Goal: Information Seeking & Learning: Check status

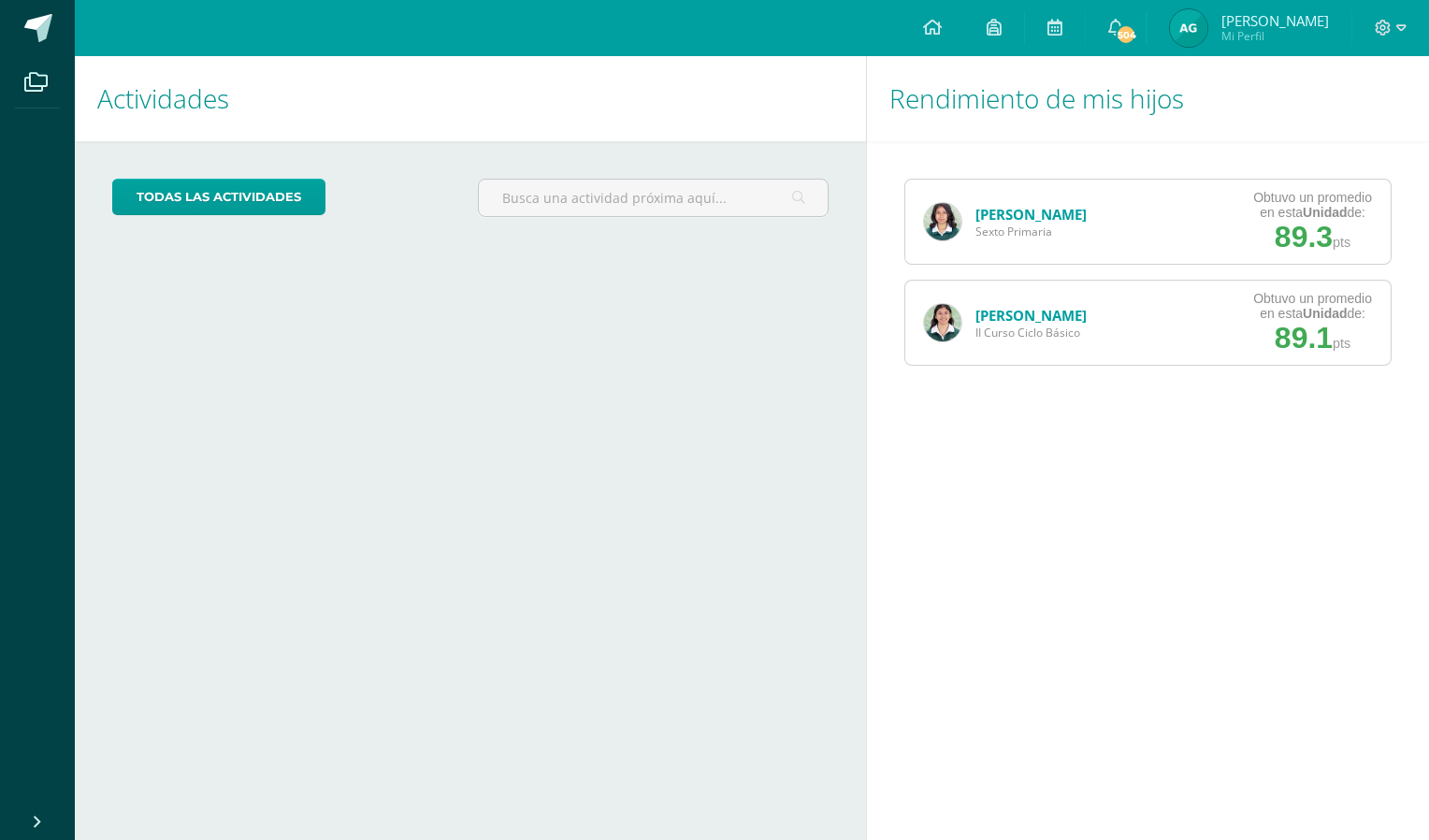
click at [1207, 21] on img at bounding box center [1188, 28] width 38 height 38
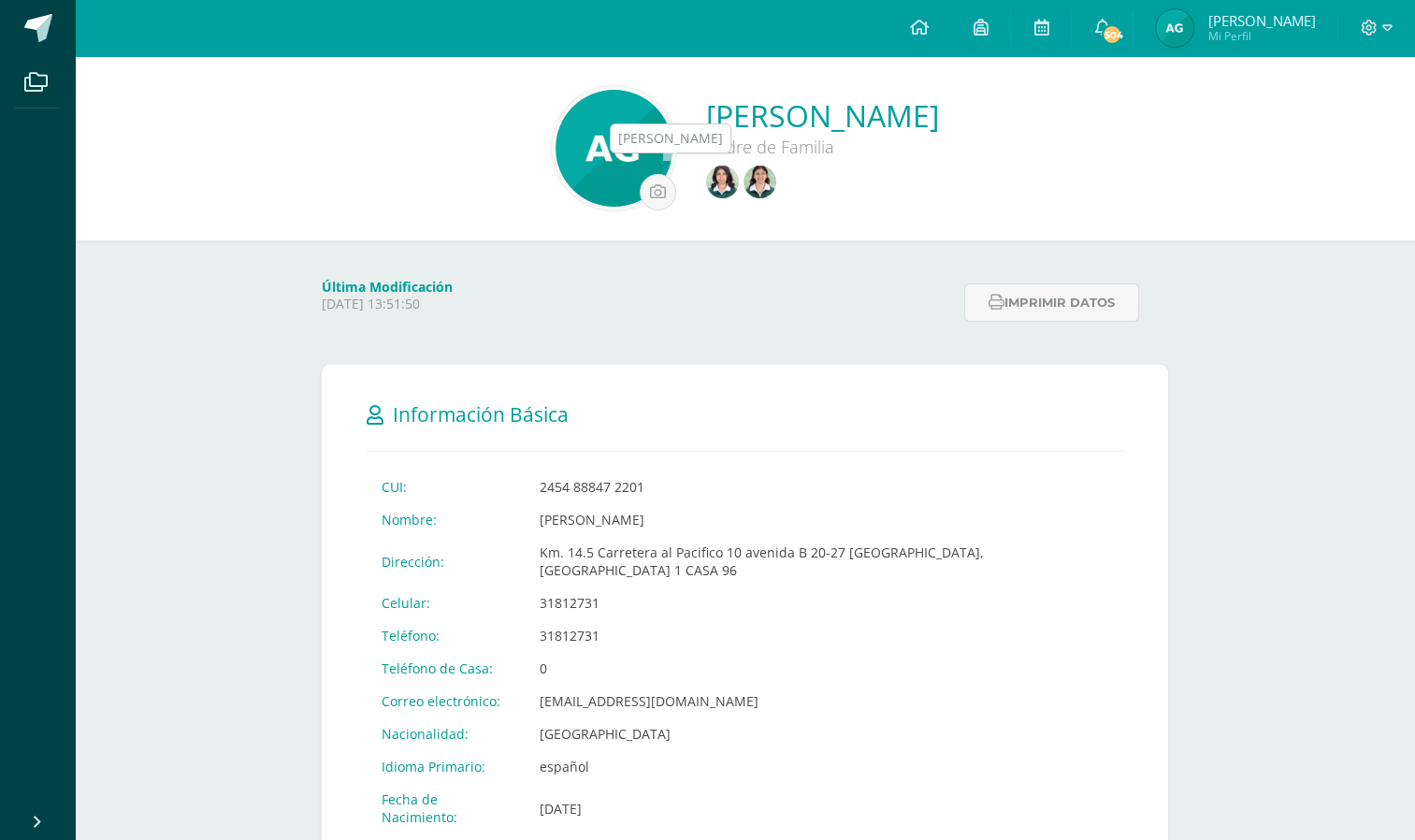
click at [743, 173] on img at bounding box center [759, 181] width 33 height 33
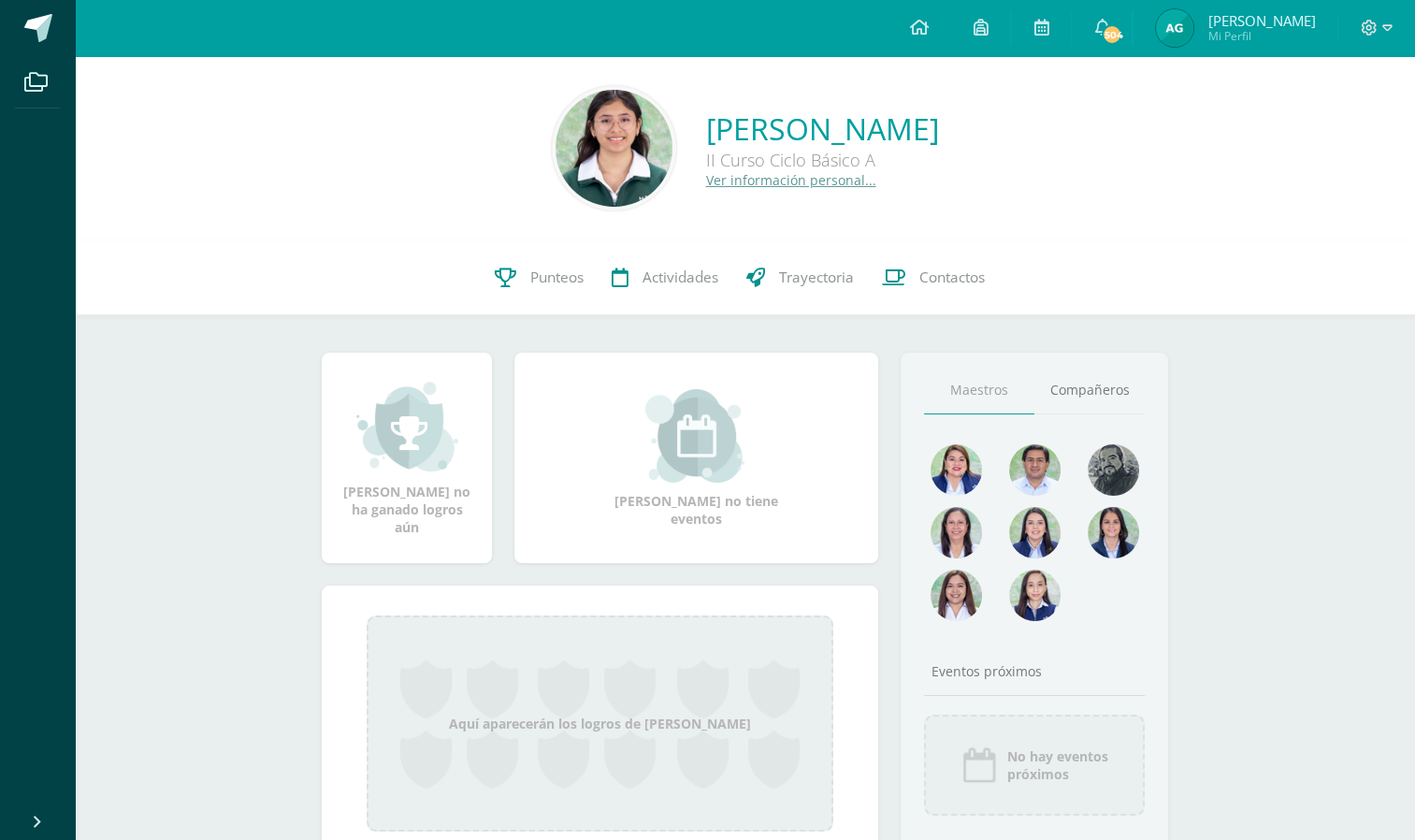
click at [531, 283] on span "Punteos" at bounding box center [556, 277] width 54 height 20
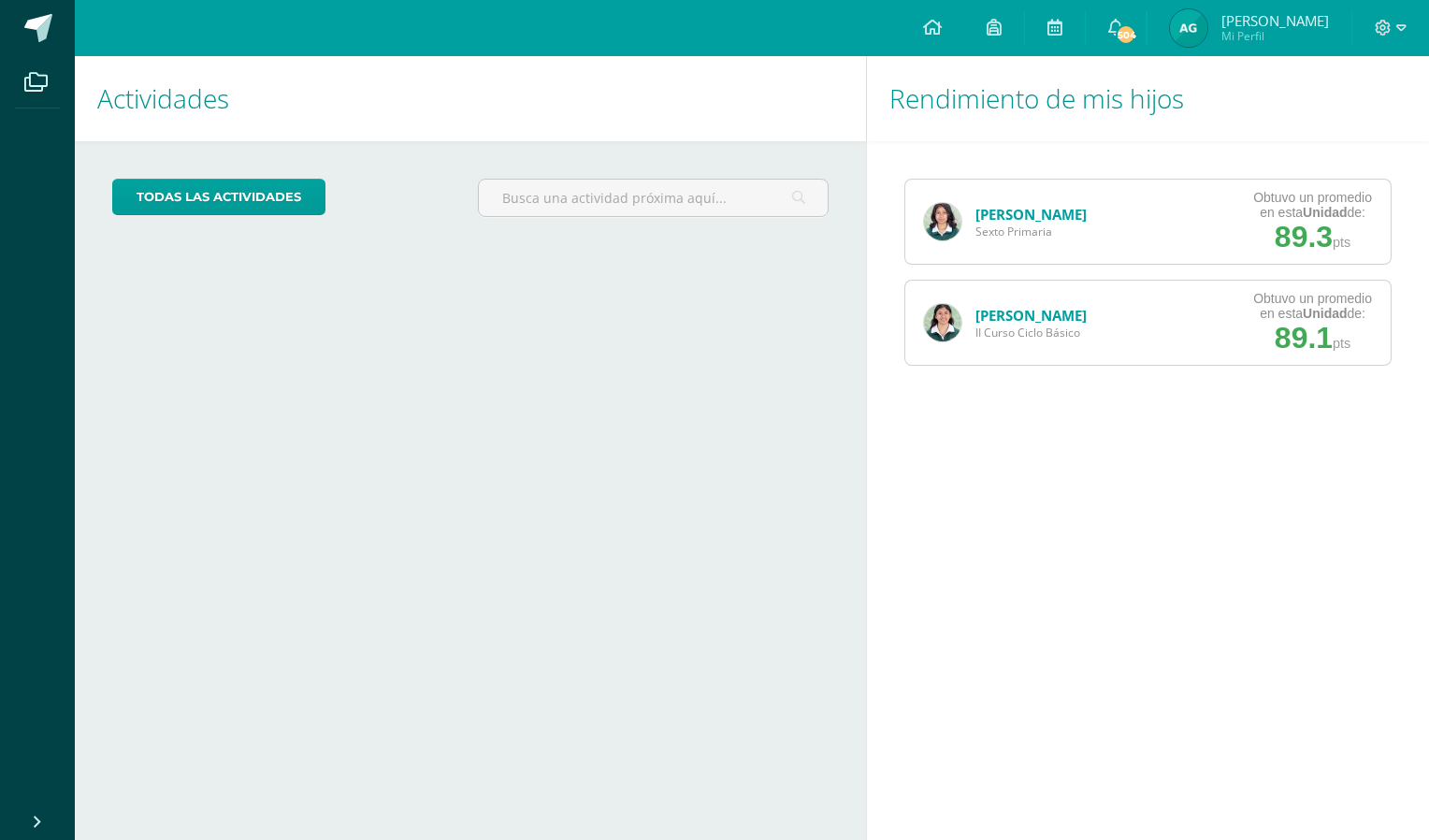
click at [1254, 21] on span "Armando Mi Perfil" at bounding box center [1249, 28] width 166 height 38
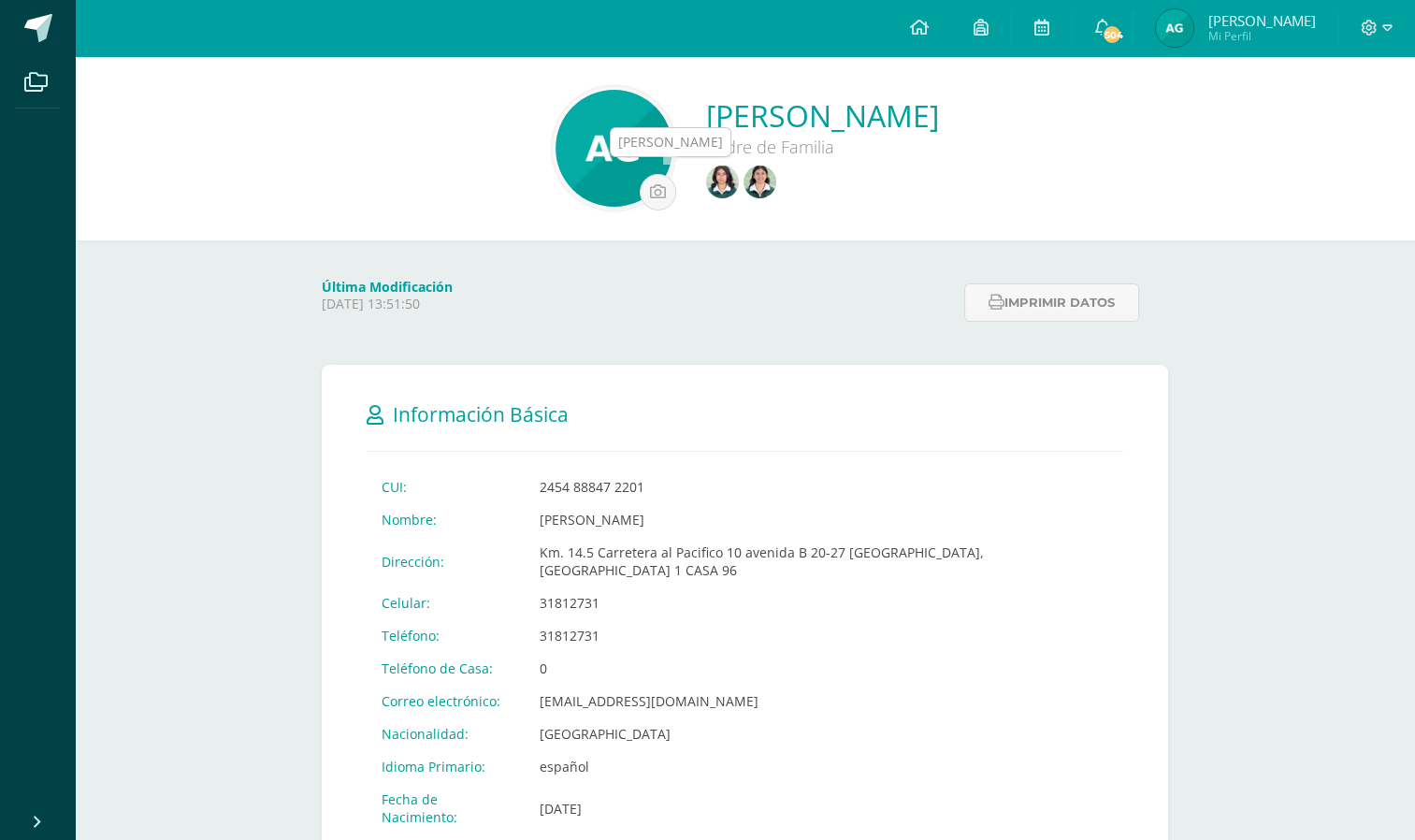
click at [743, 178] on img at bounding box center [759, 181] width 33 height 33
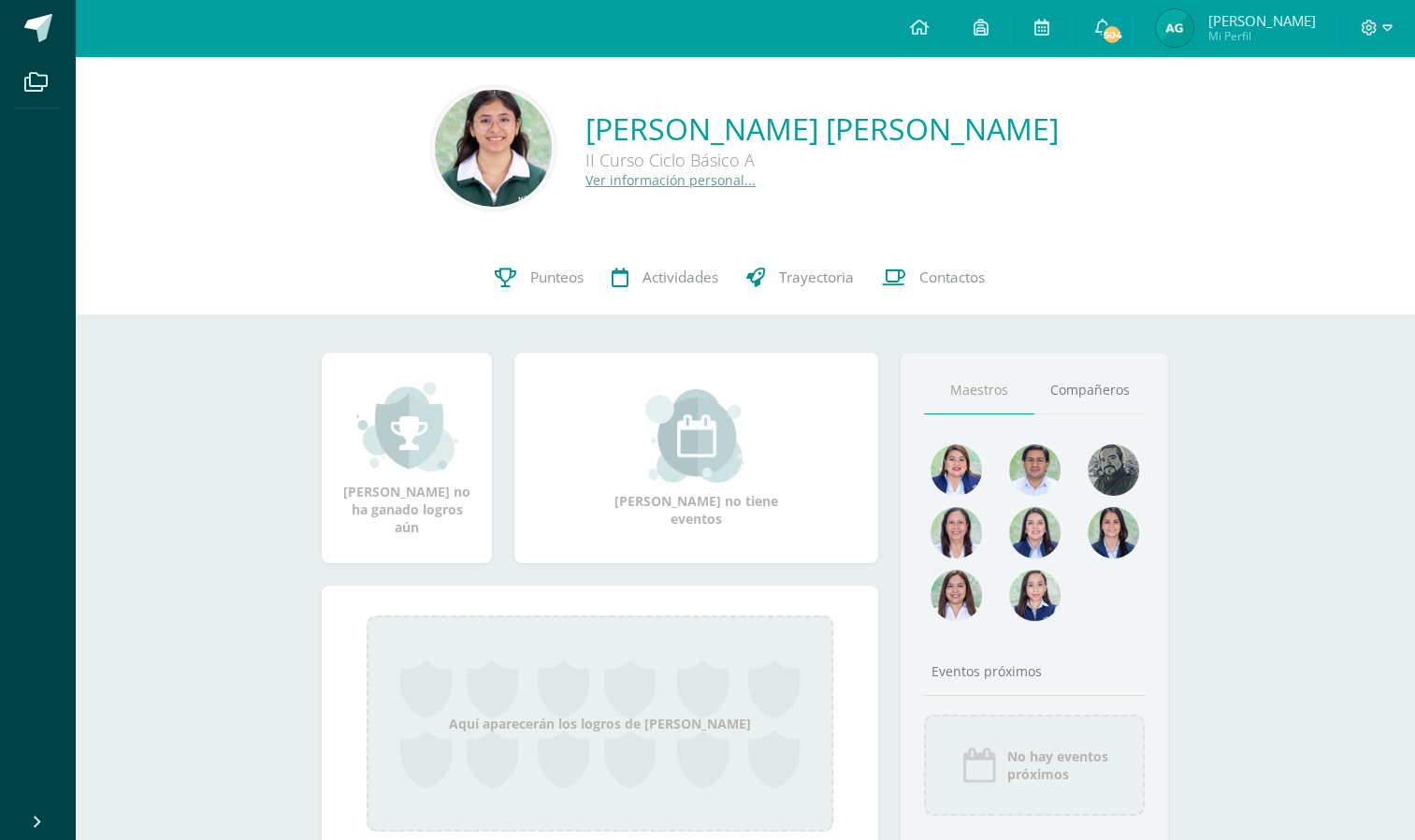
click at [542, 298] on link "Punteos" at bounding box center [539, 278] width 117 height 75
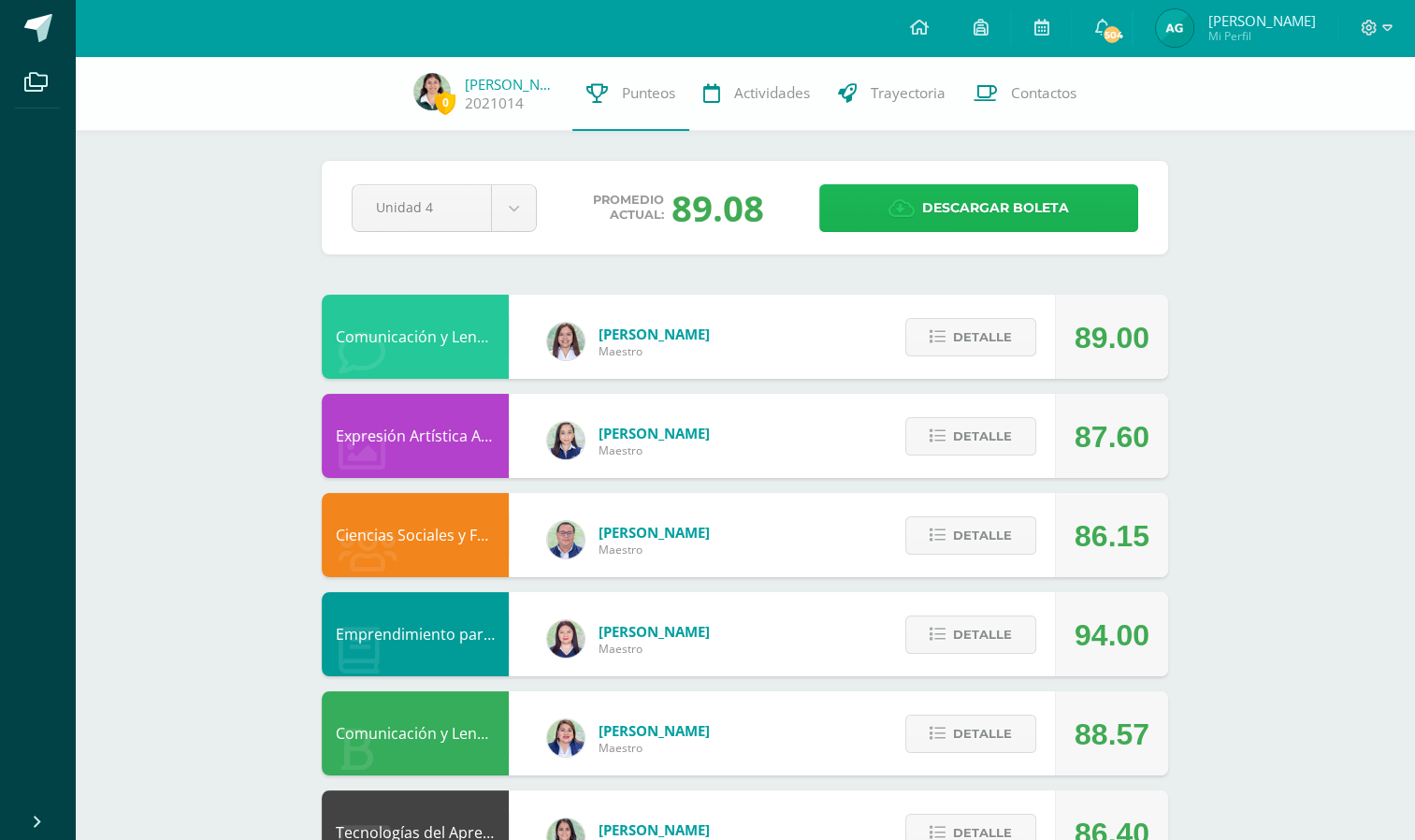
click at [869, 210] on link "Descargar boleta" at bounding box center [978, 208] width 319 height 48
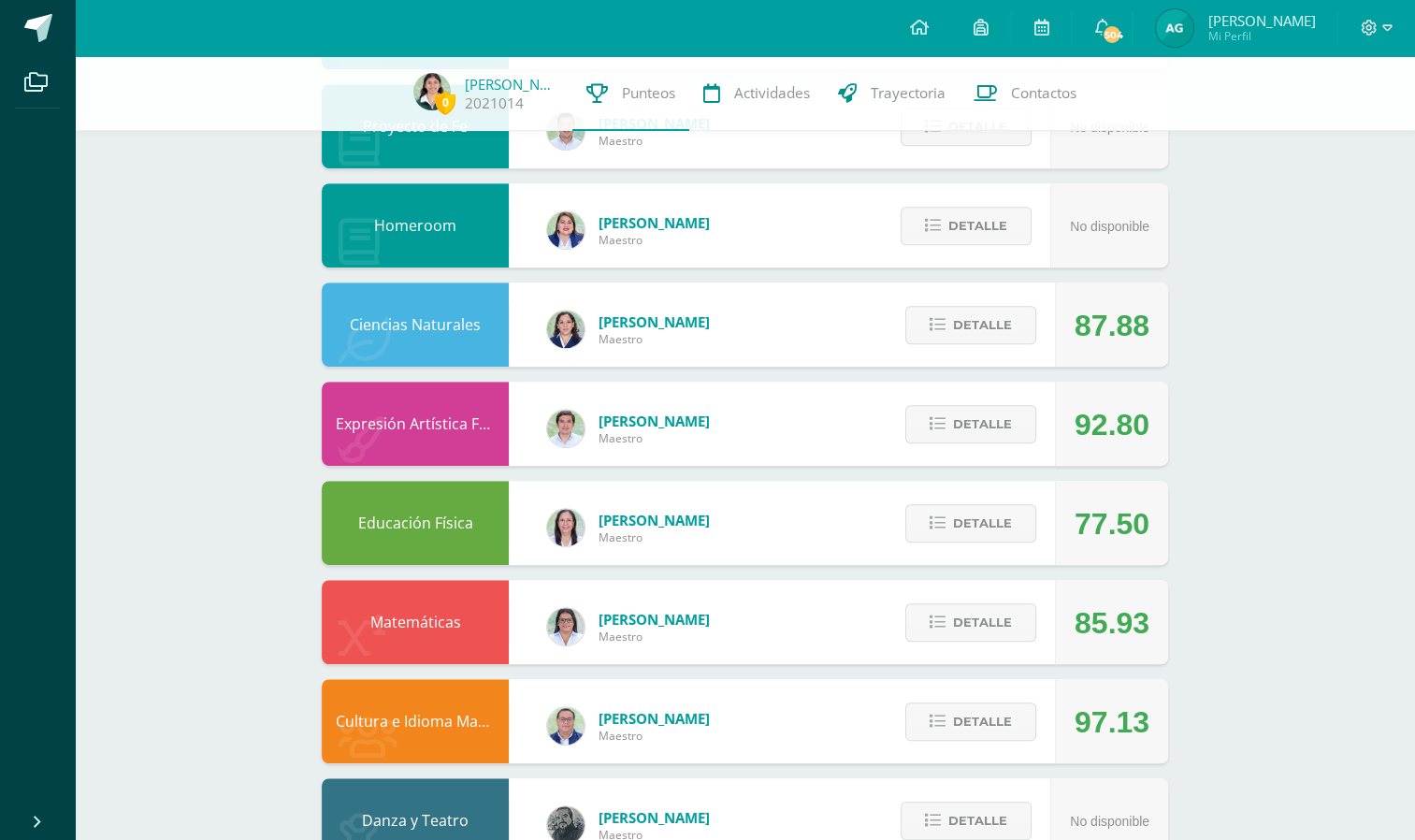
scroll to position [964, 0]
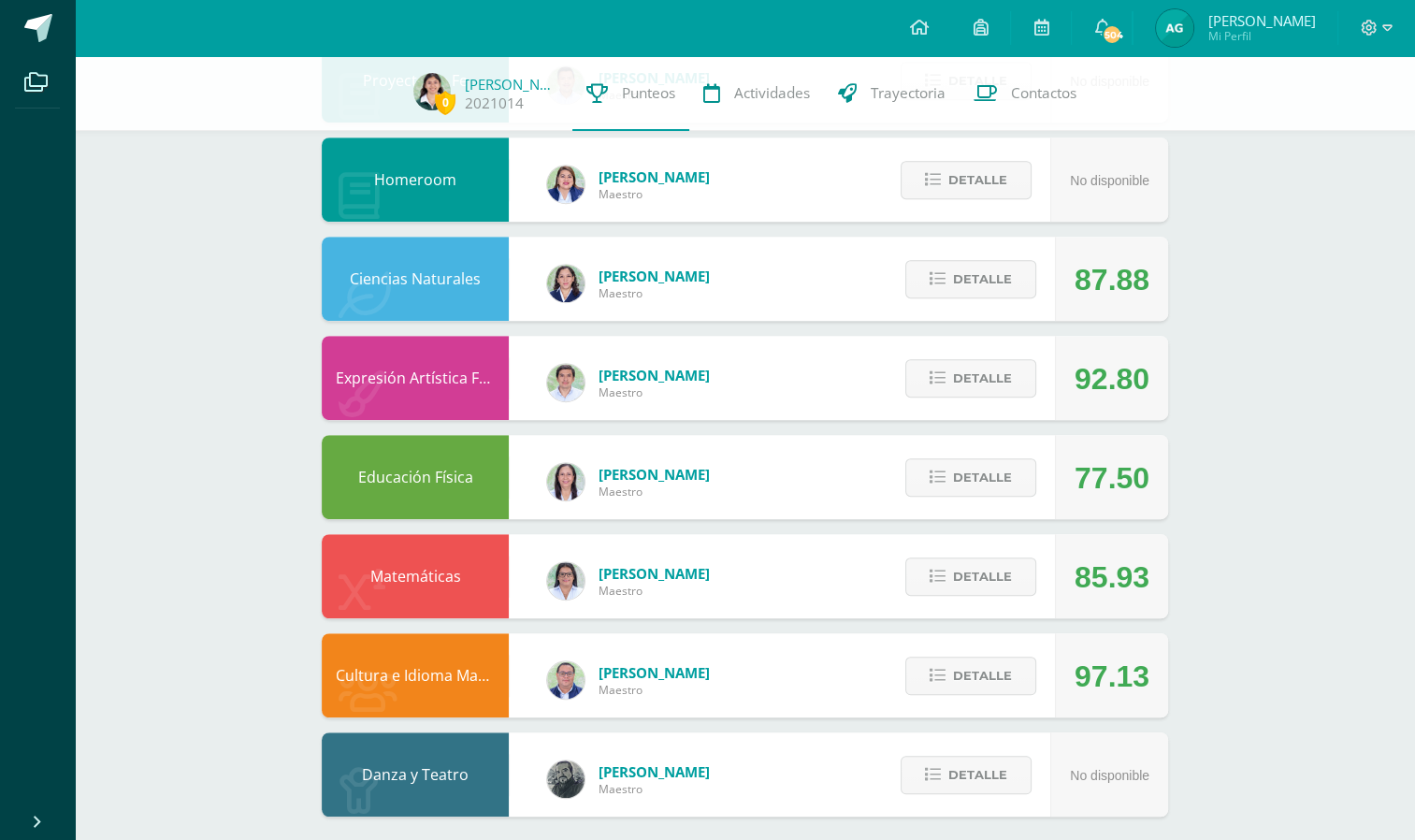
scroll to position [949, 0]
click at [956, 689] on span "Detalle" at bounding box center [982, 677] width 59 height 35
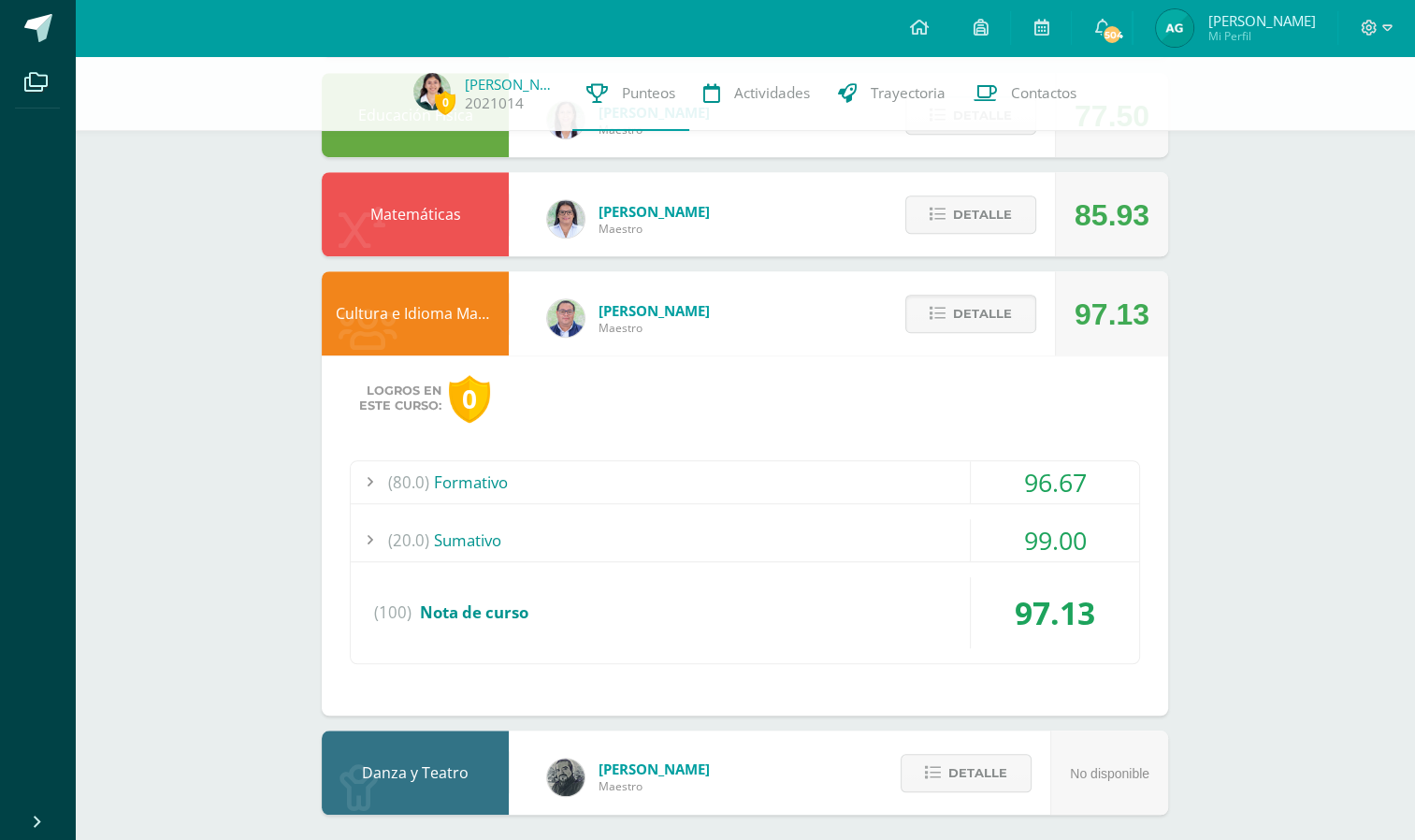
scroll to position [1323, 0]
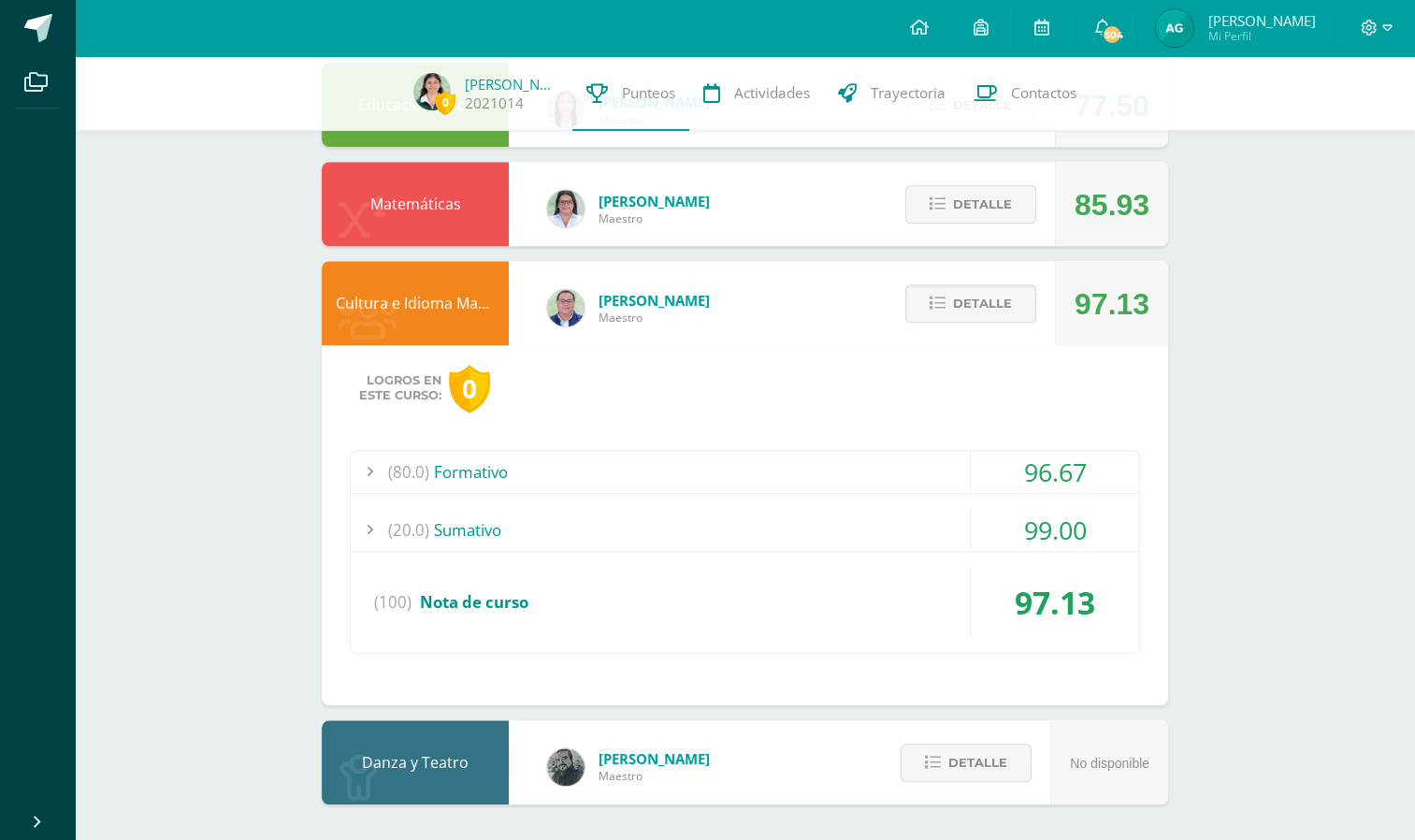
click at [944, 468] on div "(80.0) Formativo" at bounding box center [744, 472] width 788 height 42
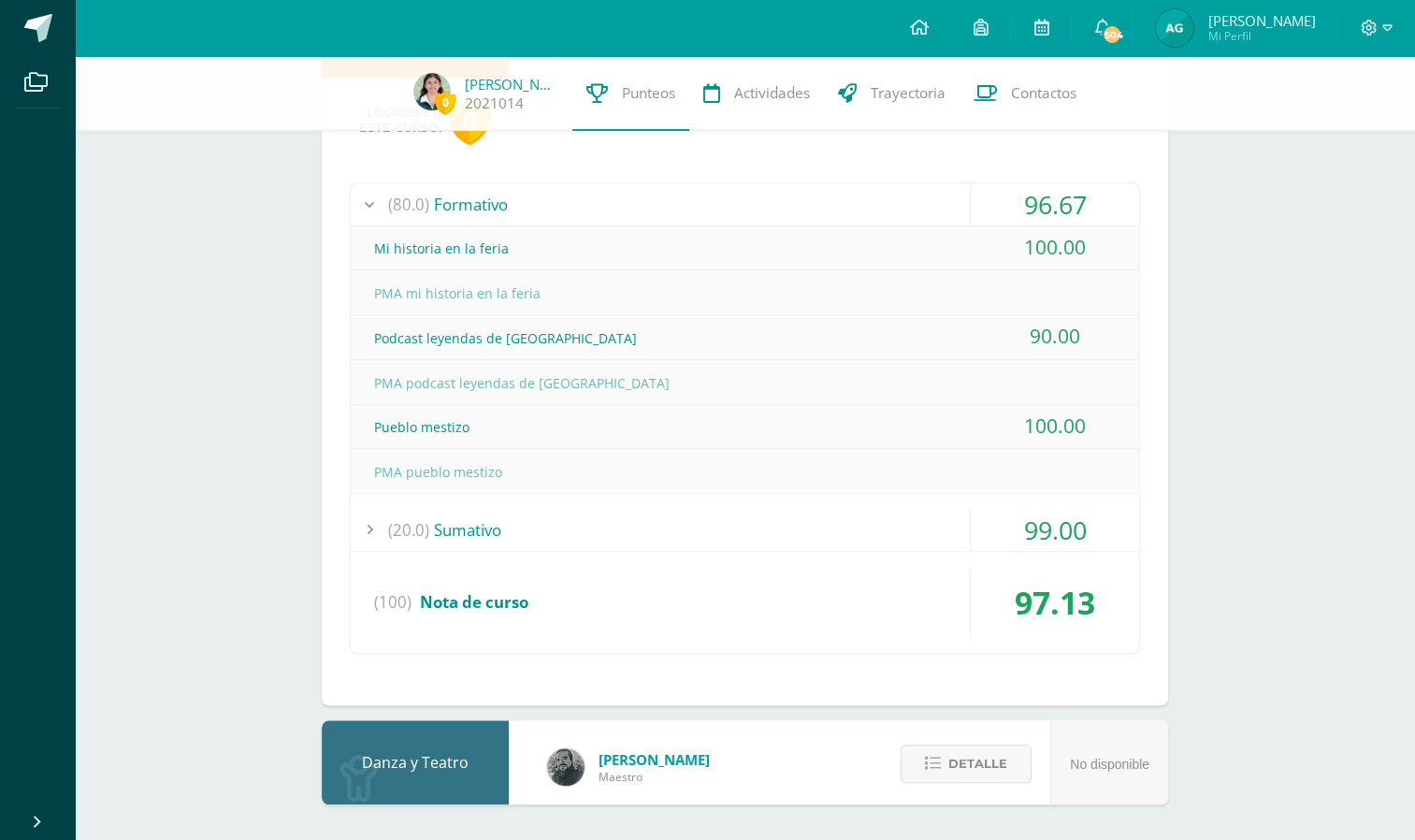
click at [940, 525] on div "(20.0) Sumativo" at bounding box center [744, 530] width 788 height 42
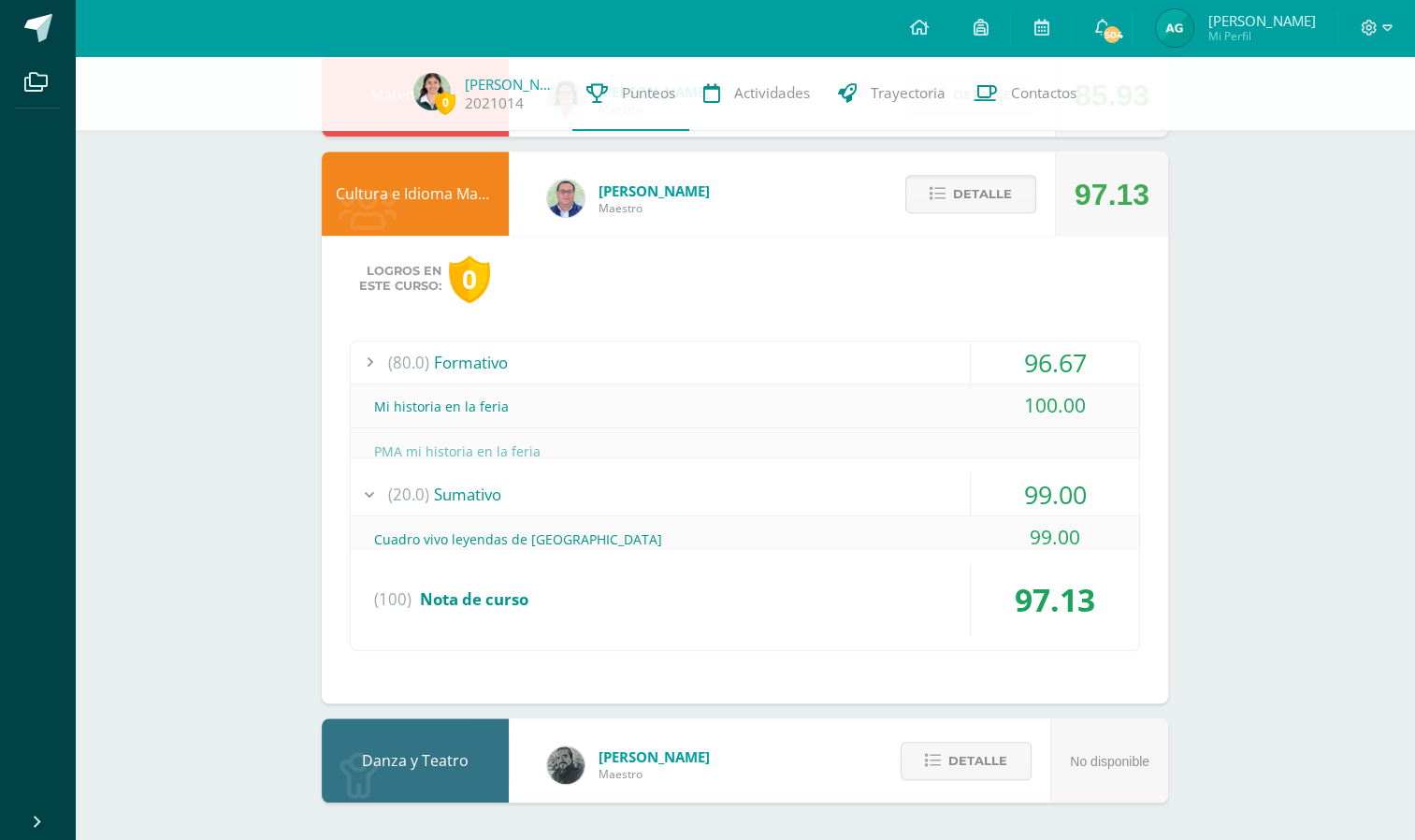
scroll to position [1367, 0]
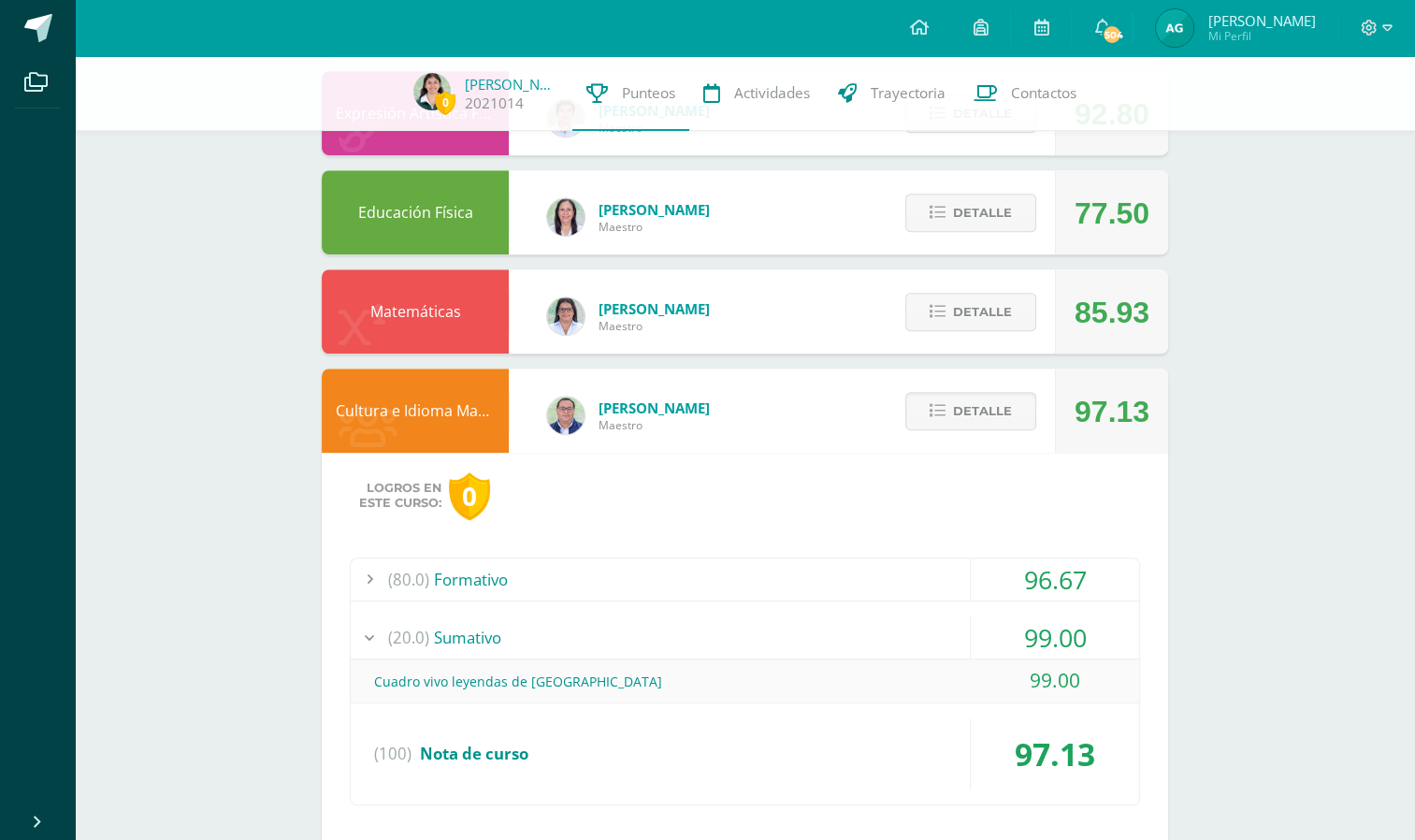
click at [1010, 413] on span "Detalle" at bounding box center [982, 411] width 59 height 35
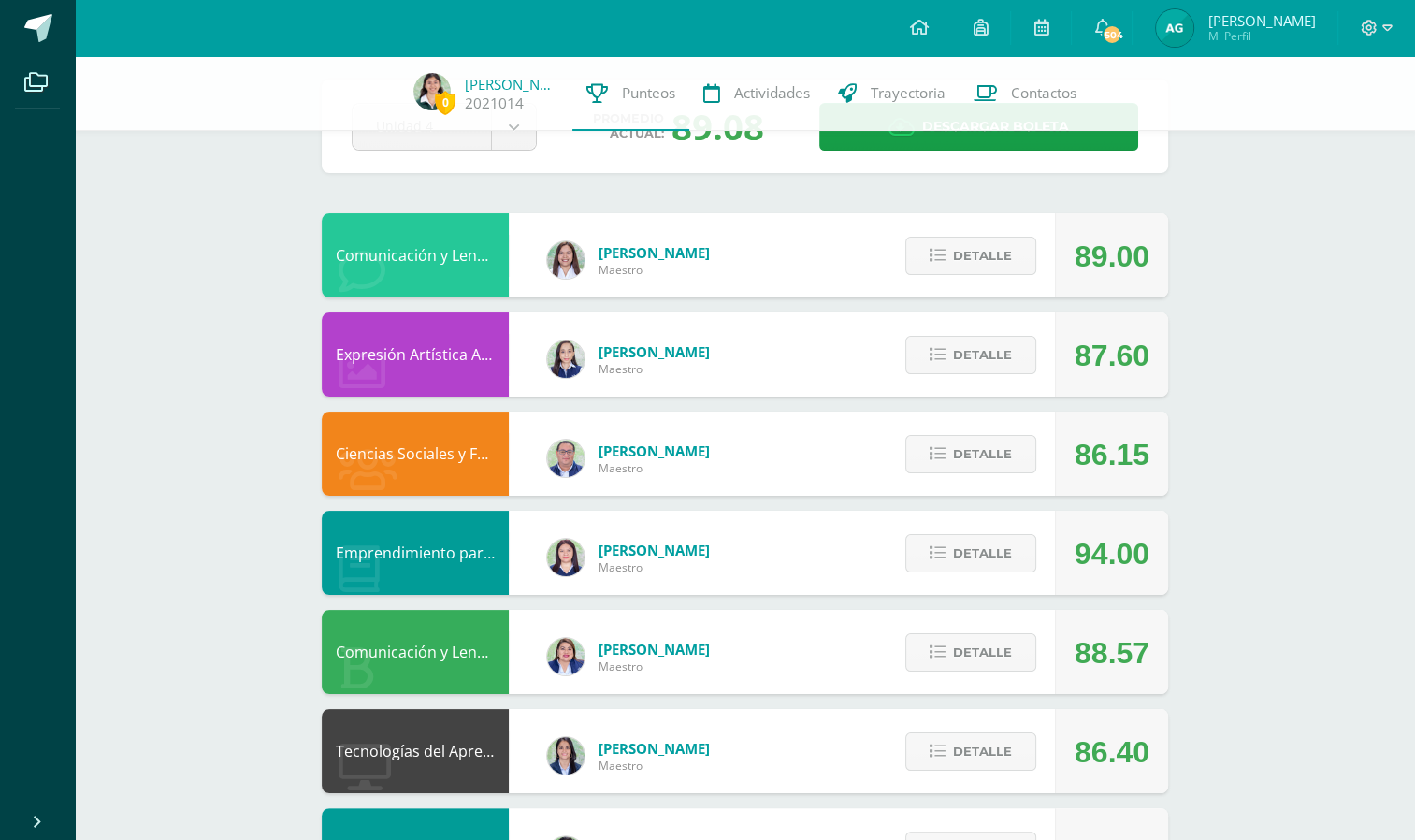
scroll to position [4, 0]
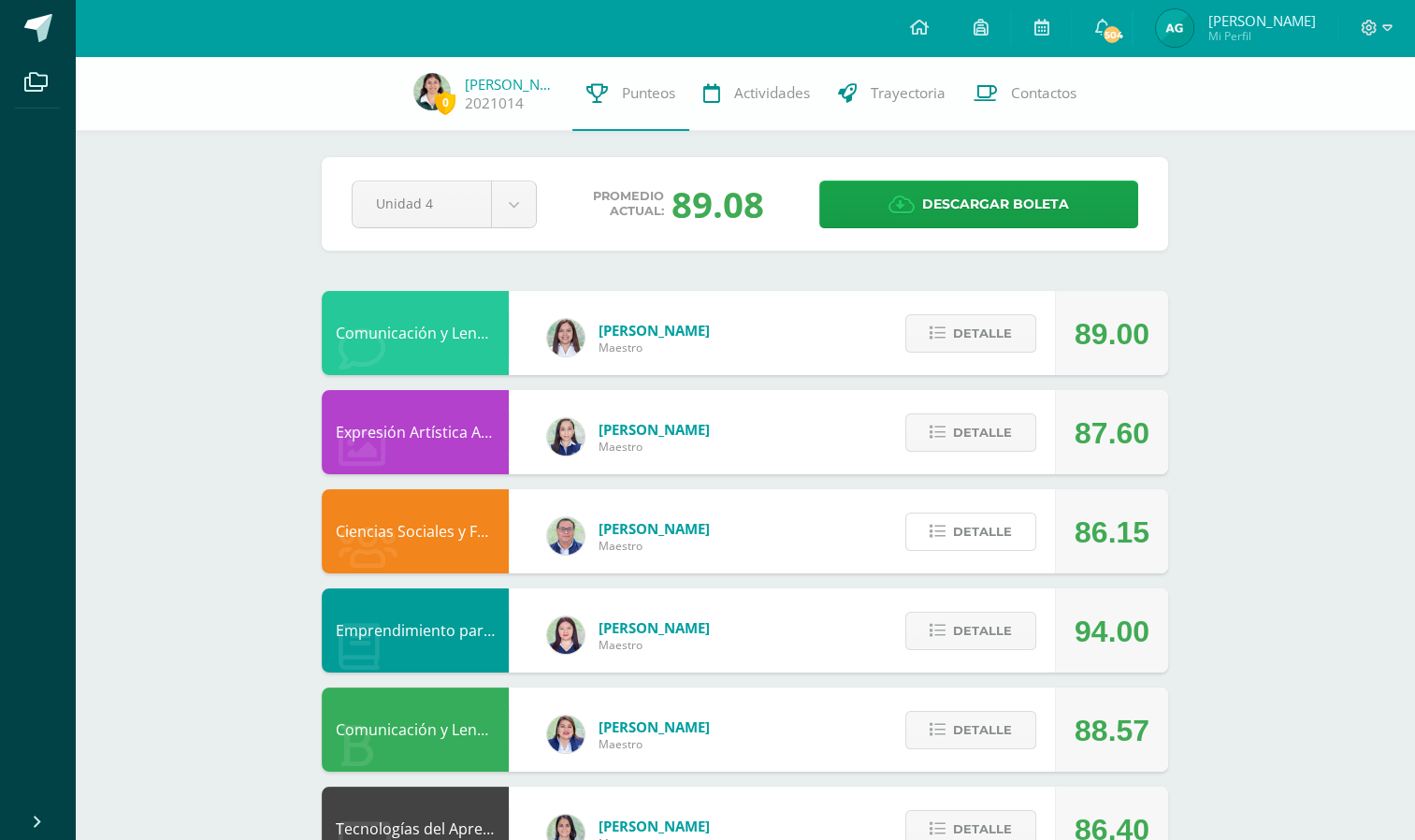
click at [1006, 526] on span "Detalle" at bounding box center [982, 532] width 59 height 35
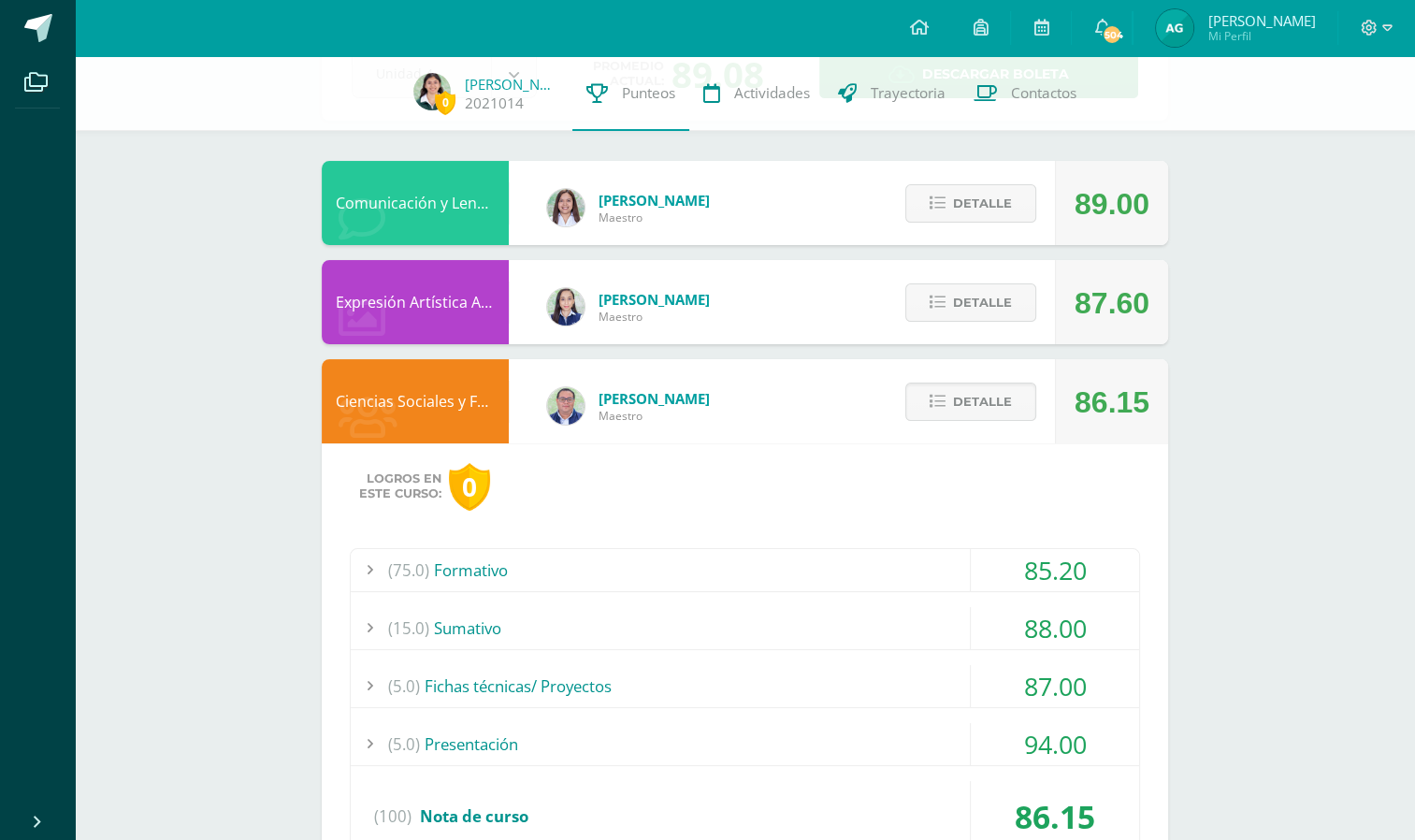
scroll to position [310, 0]
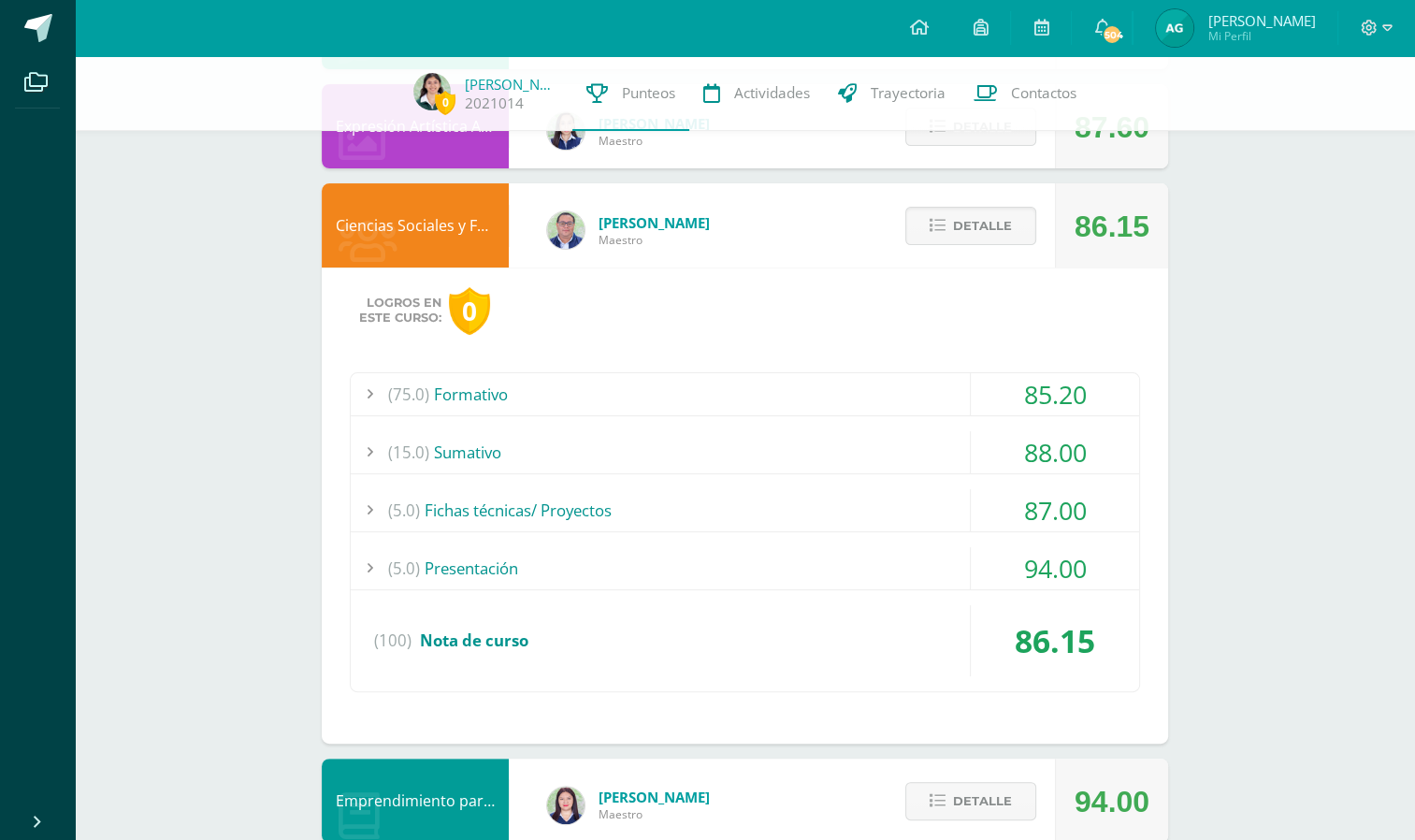
click at [943, 448] on div "(15.0) Sumativo" at bounding box center [744, 452] width 788 height 42
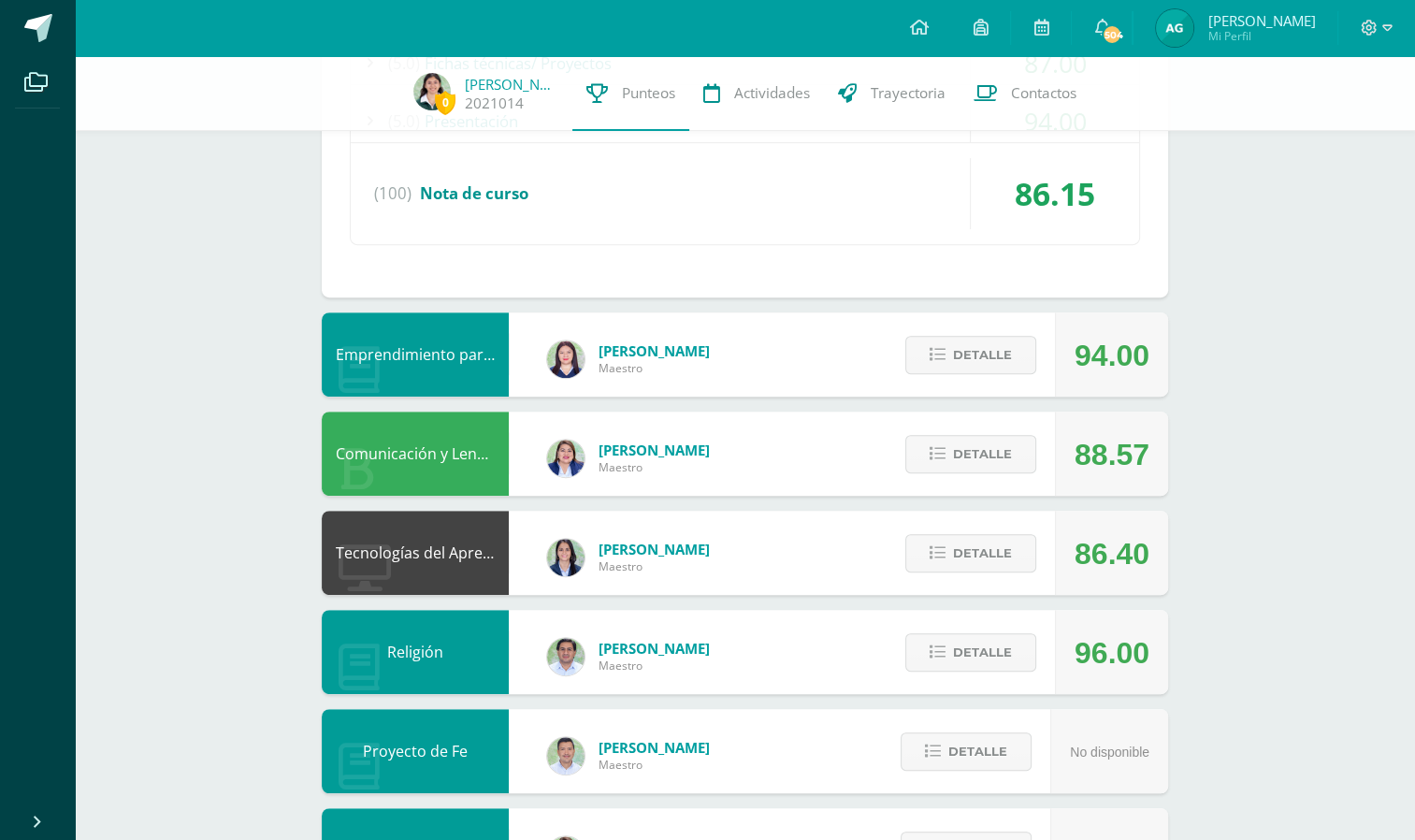
scroll to position [807, 0]
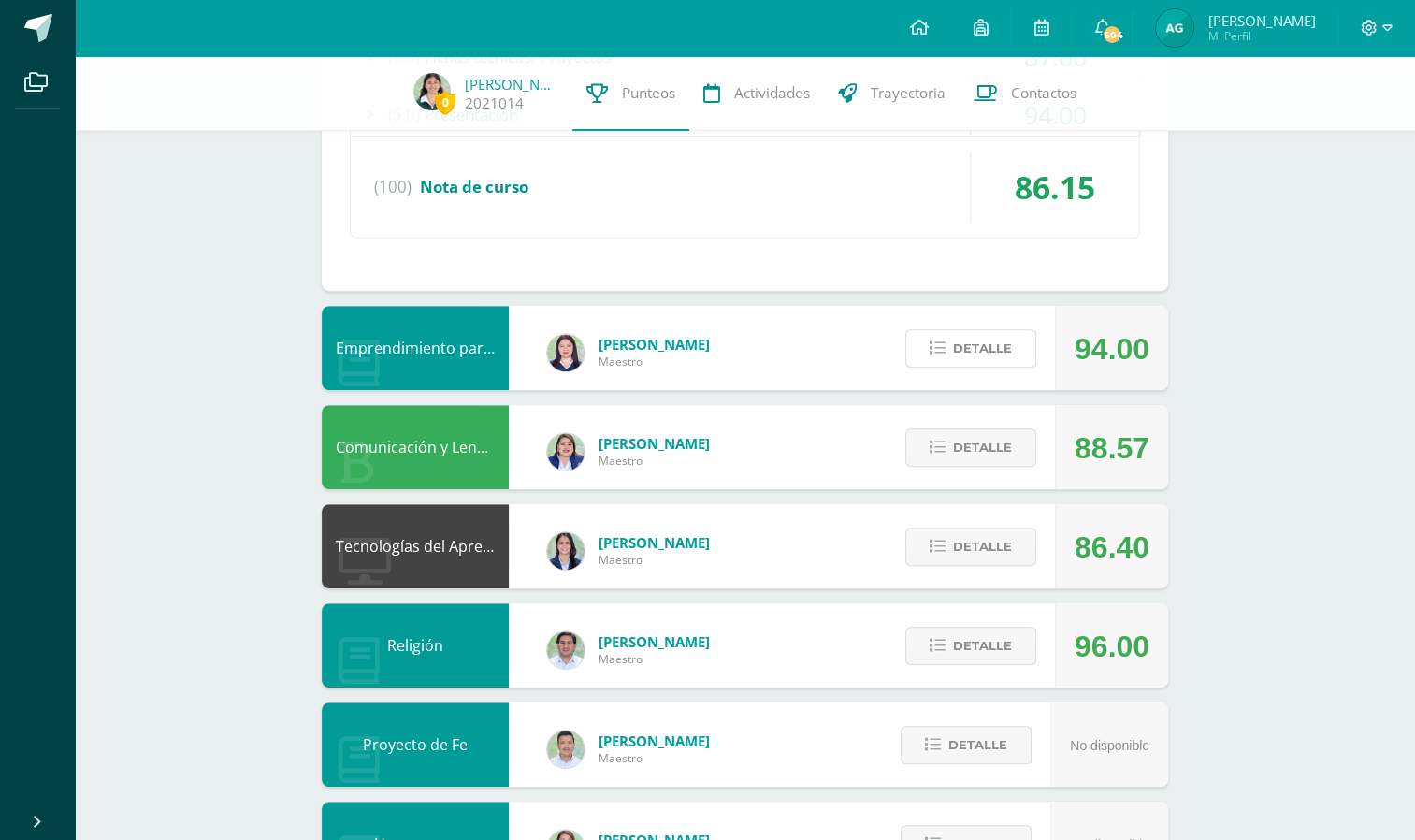
click at [969, 340] on span "Detalle" at bounding box center [982, 348] width 59 height 35
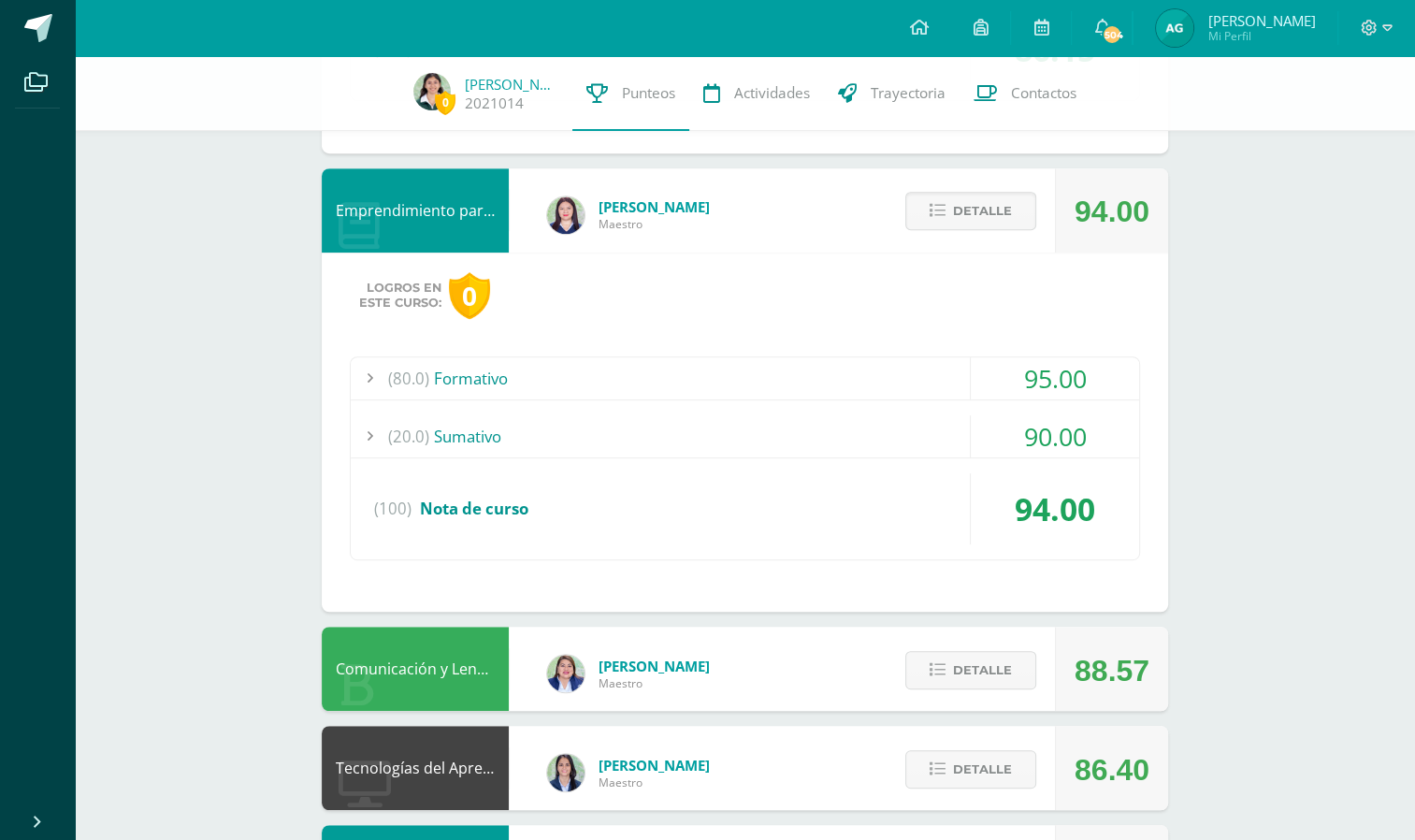
click at [1030, 367] on div "95.00" at bounding box center [1054, 378] width 168 height 42
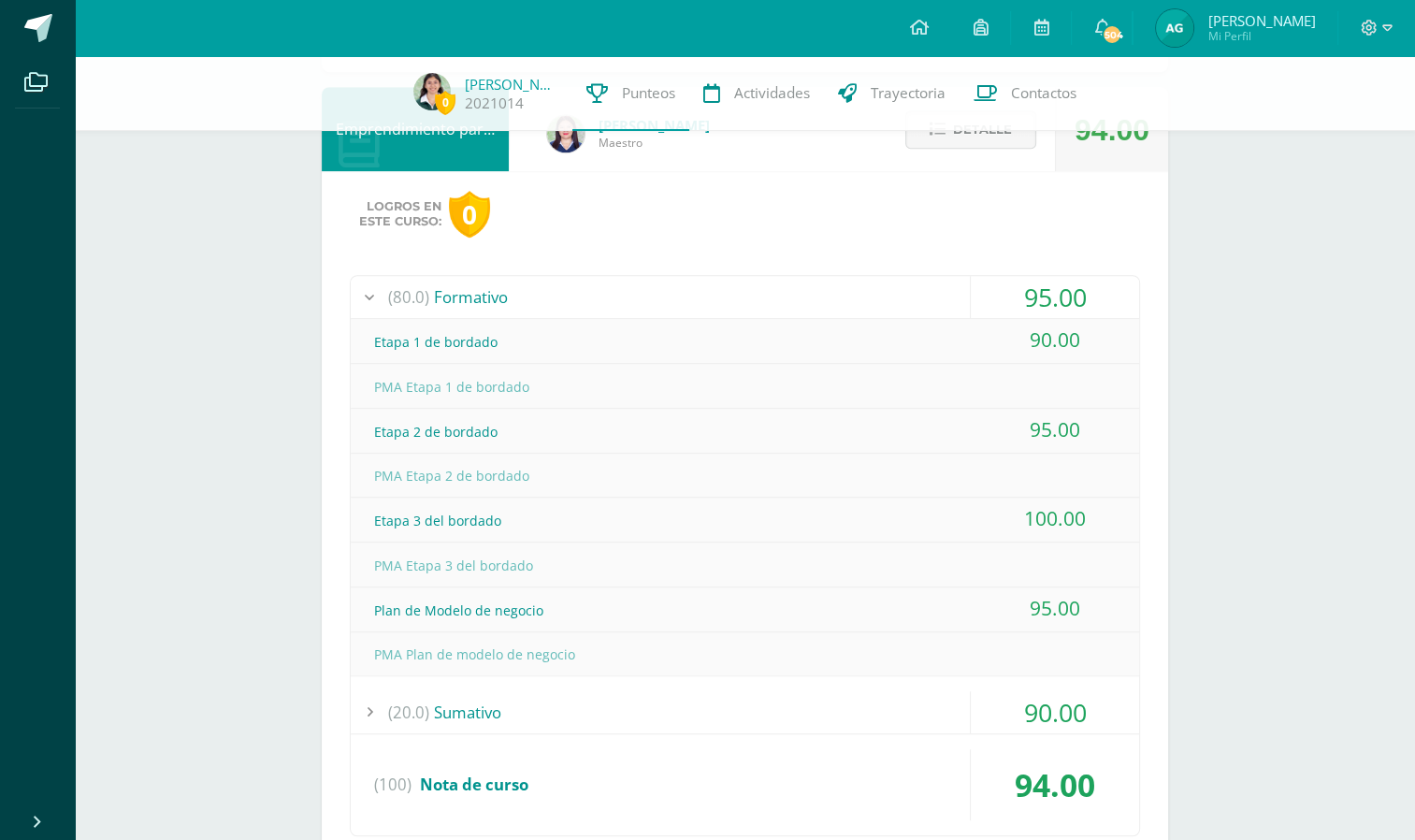
scroll to position [1150, 0]
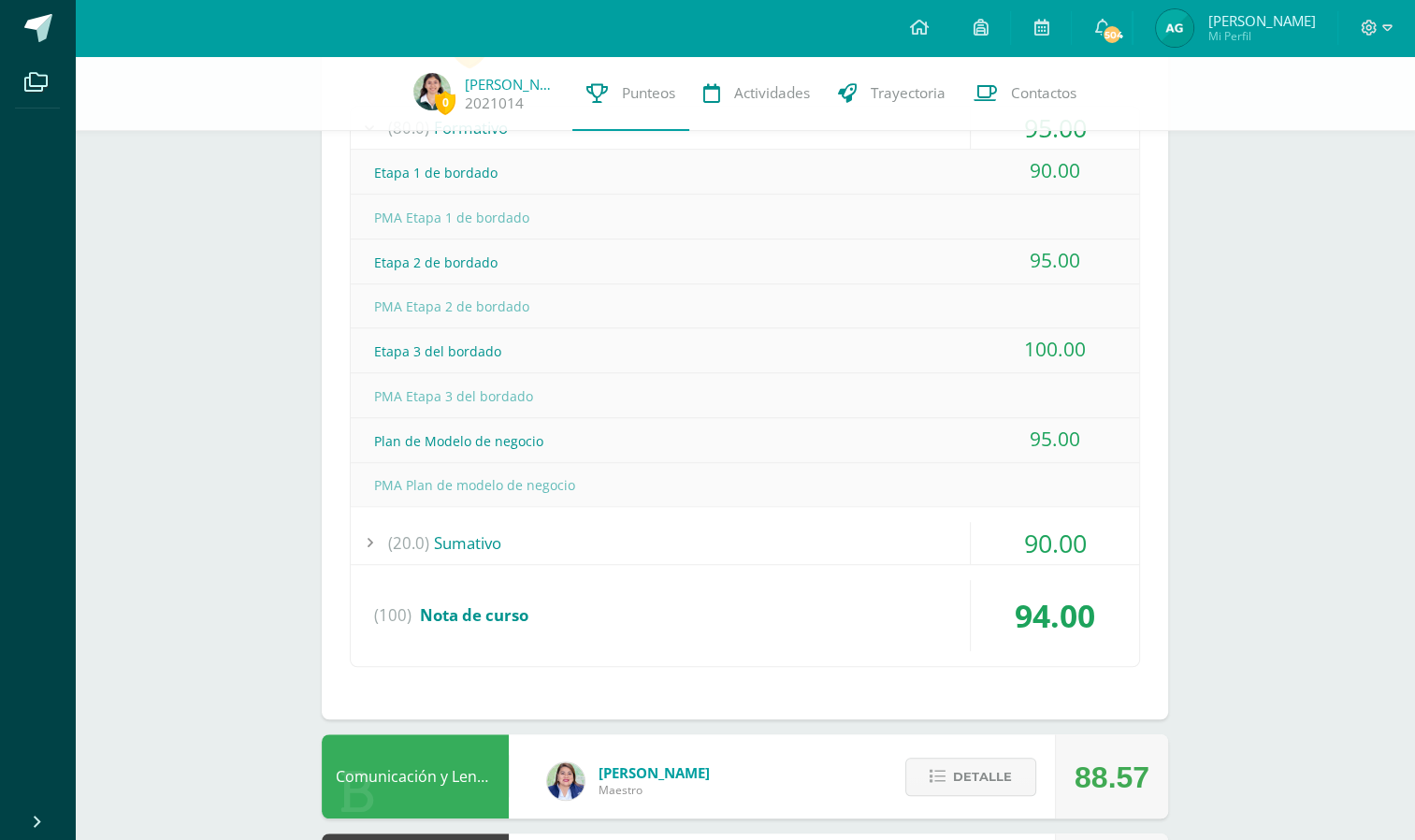
click at [980, 532] on div "90.00" at bounding box center [1054, 543] width 168 height 42
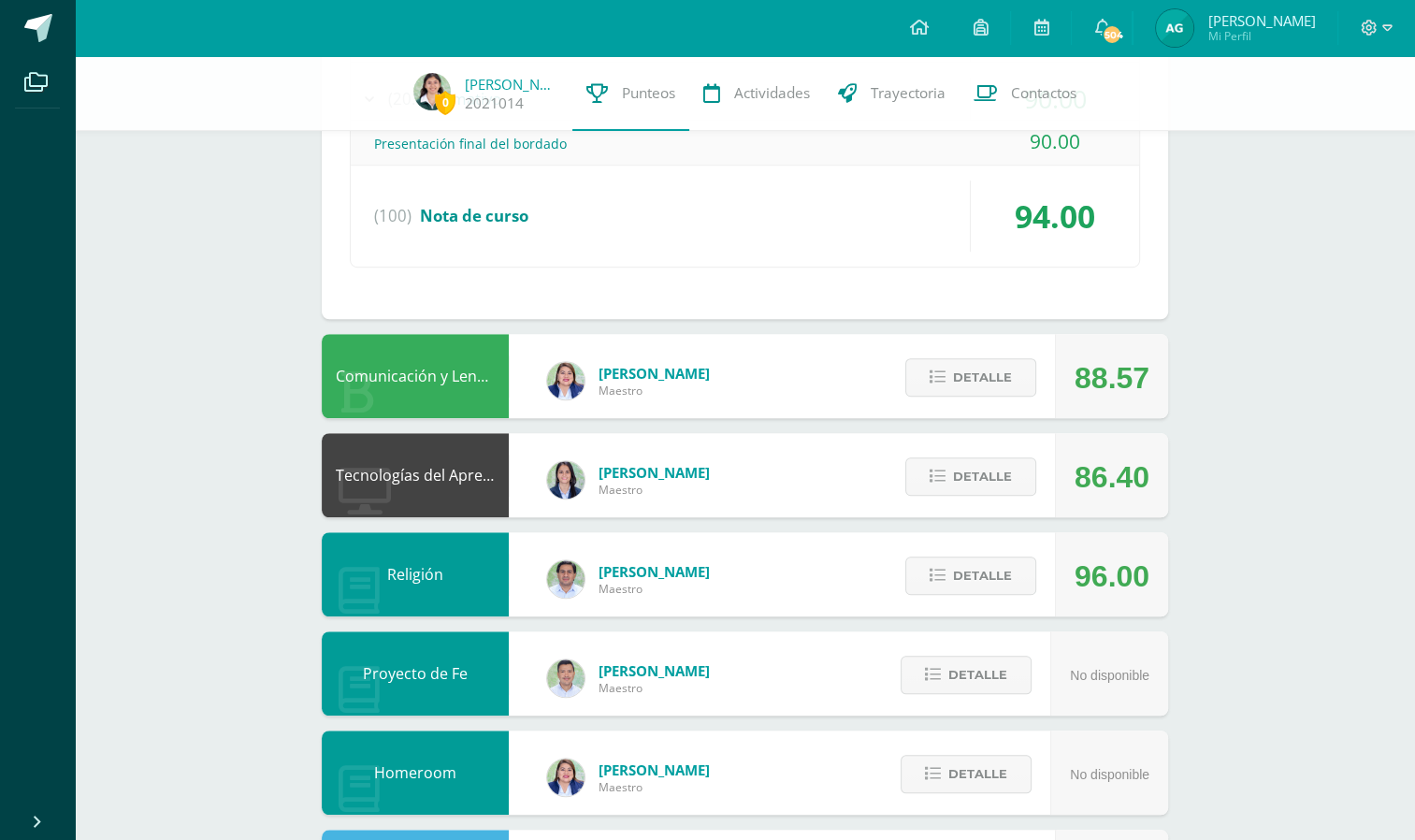
scroll to position [1321, 0]
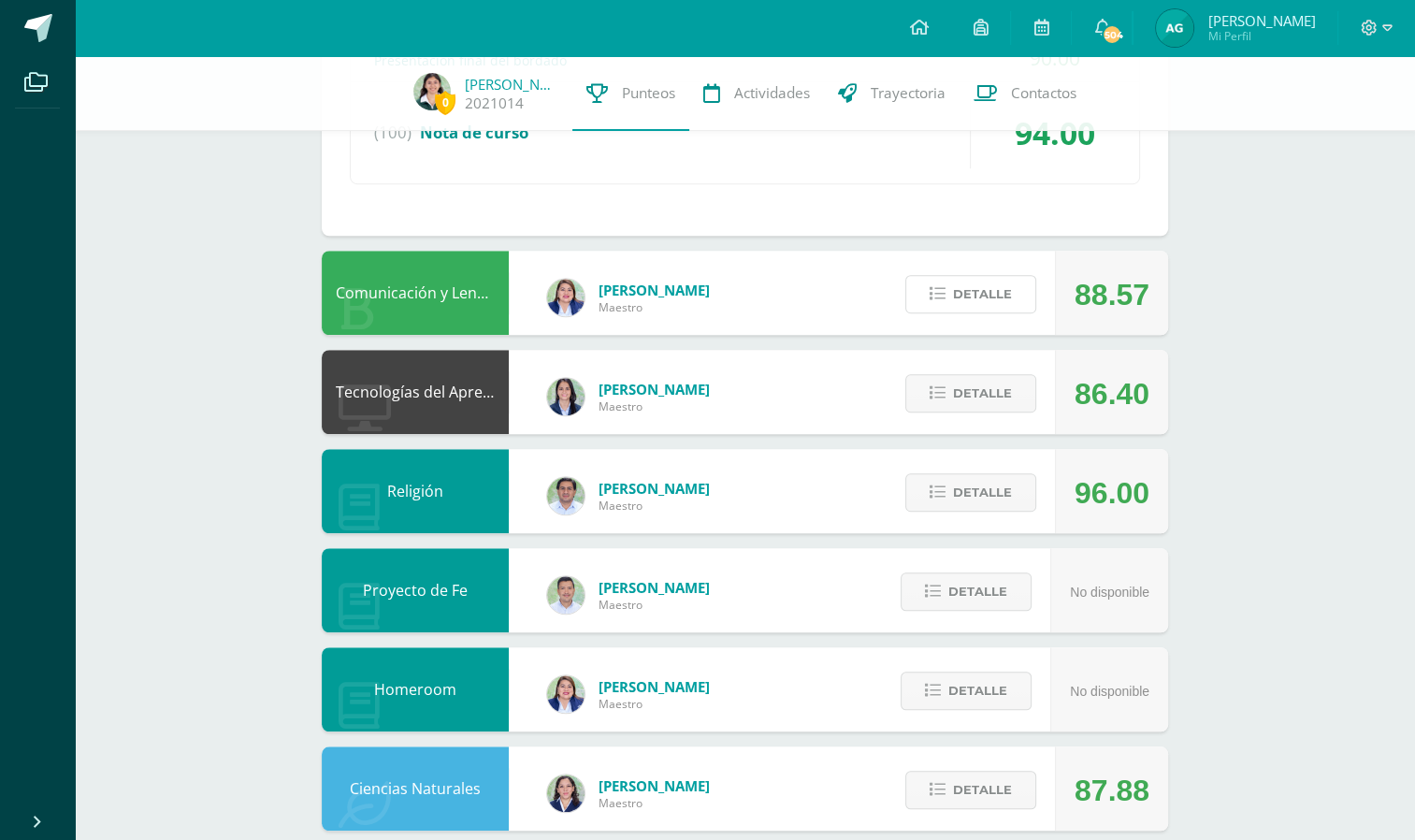
click at [962, 300] on span "Detalle" at bounding box center [982, 294] width 59 height 35
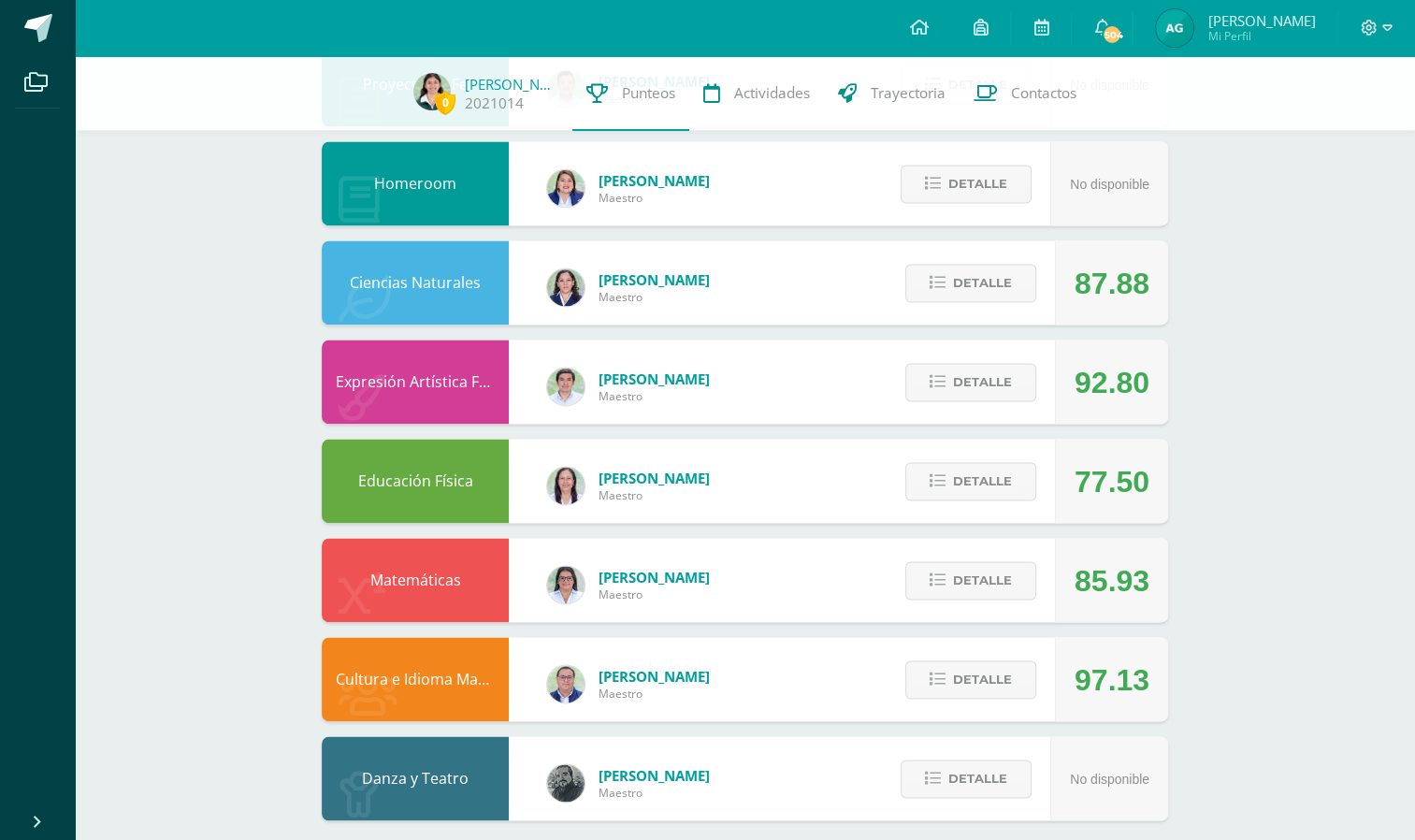
scroll to position [2548, 0]
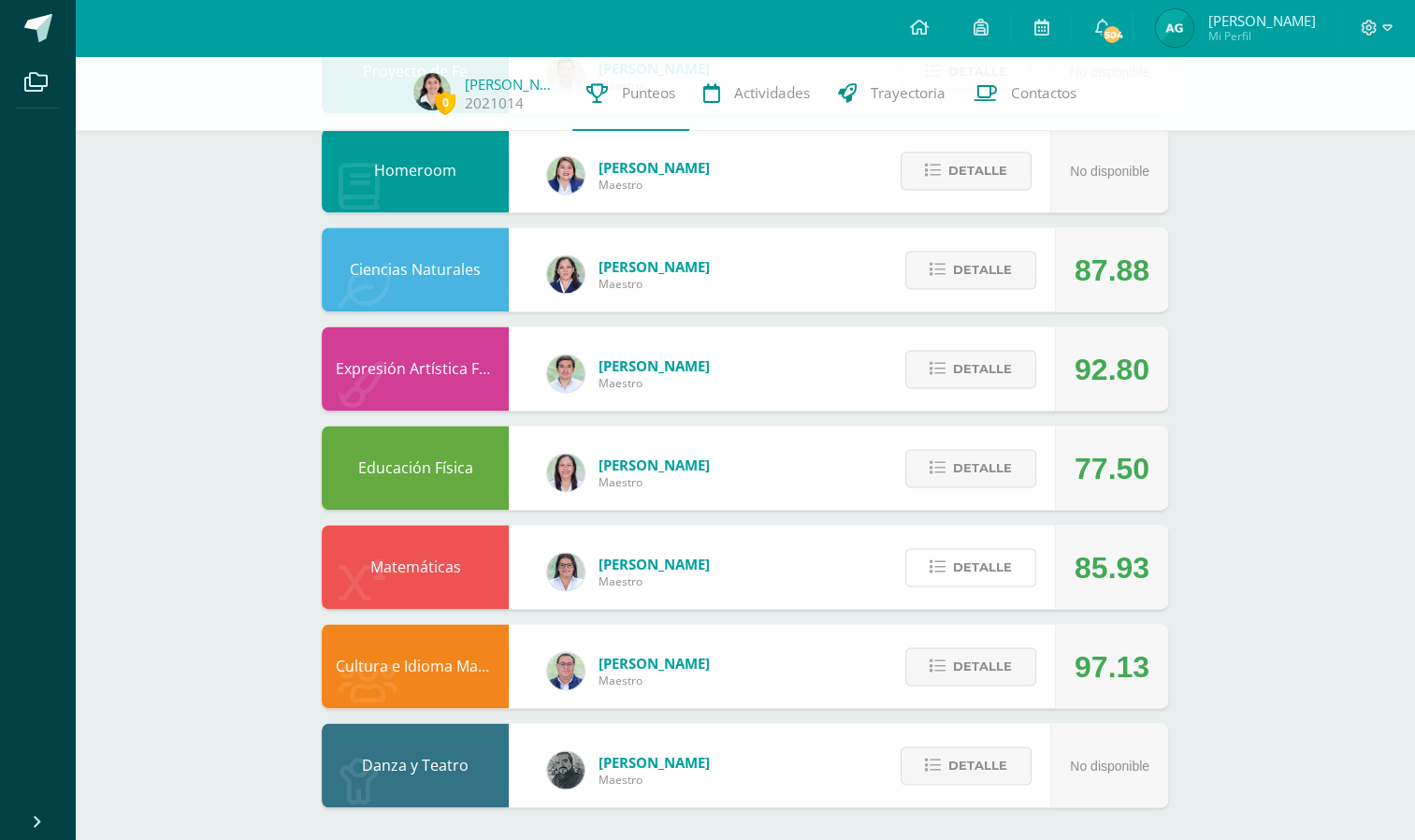
click at [957, 576] on span "Detalle" at bounding box center [982, 567] width 59 height 35
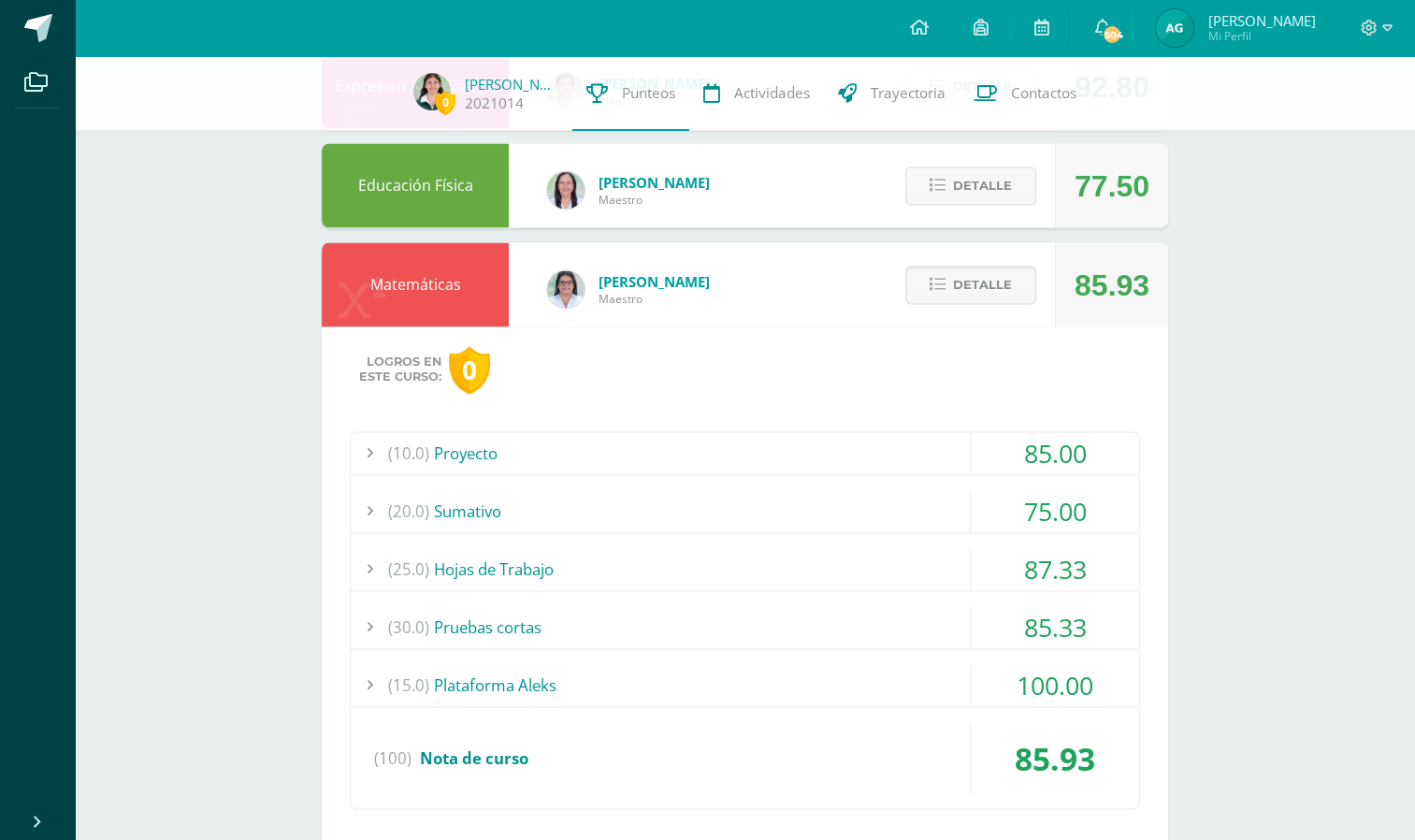
click at [1053, 459] on div "85.00" at bounding box center [1054, 453] width 168 height 42
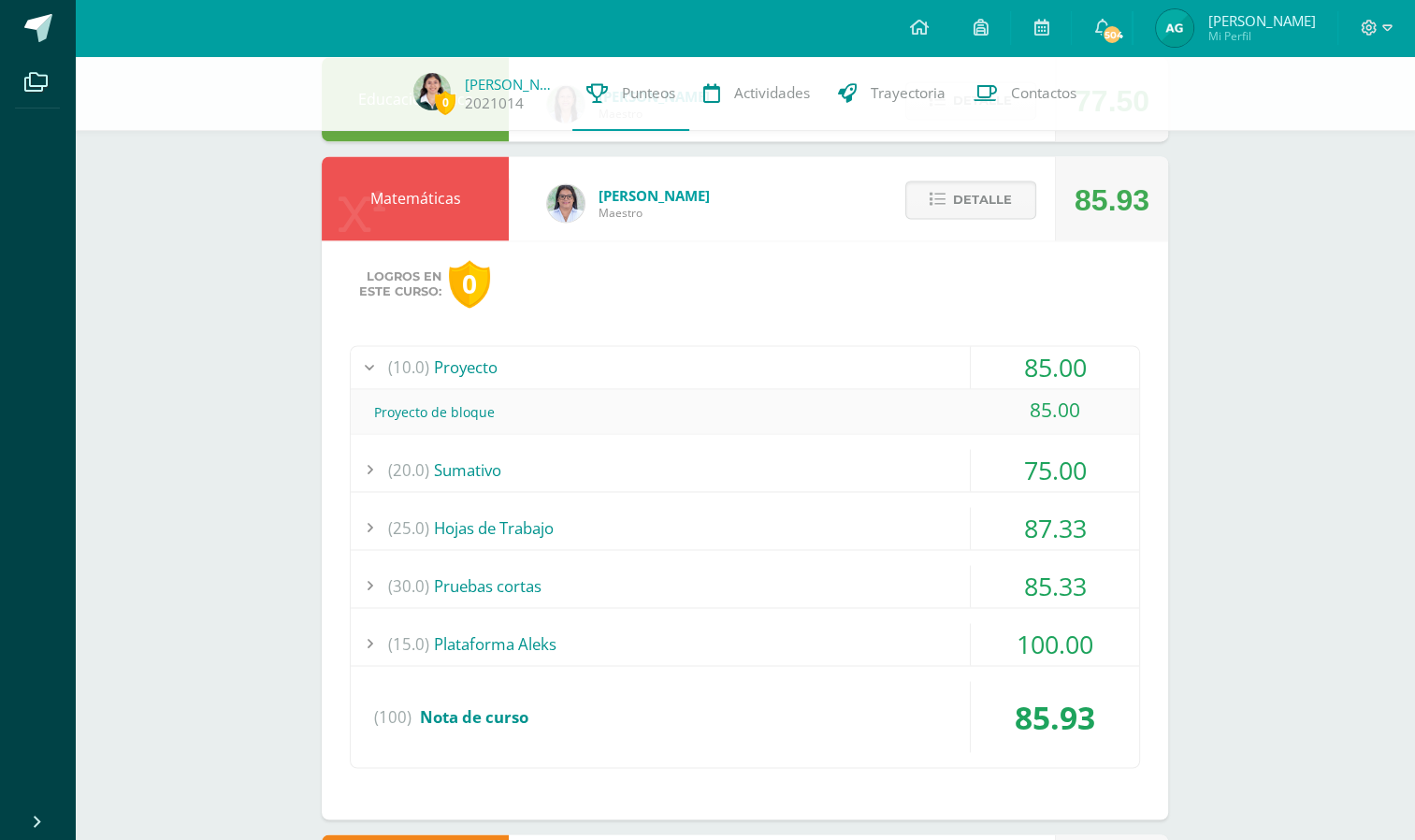
scroll to position [2875, 0]
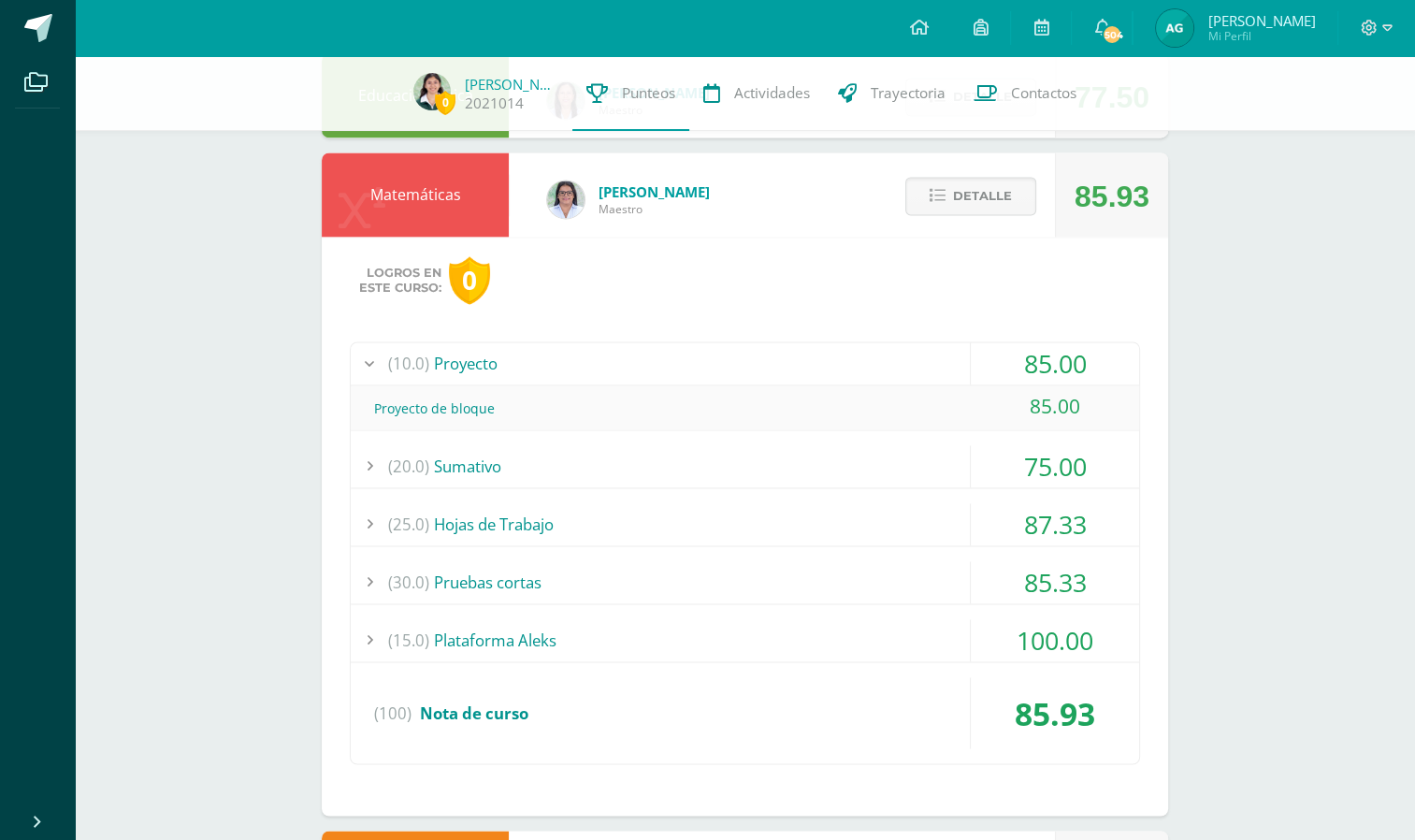
click at [1070, 457] on div "75.00" at bounding box center [1054, 466] width 168 height 42
click at [1022, 535] on div "87.33" at bounding box center [1054, 524] width 168 height 42
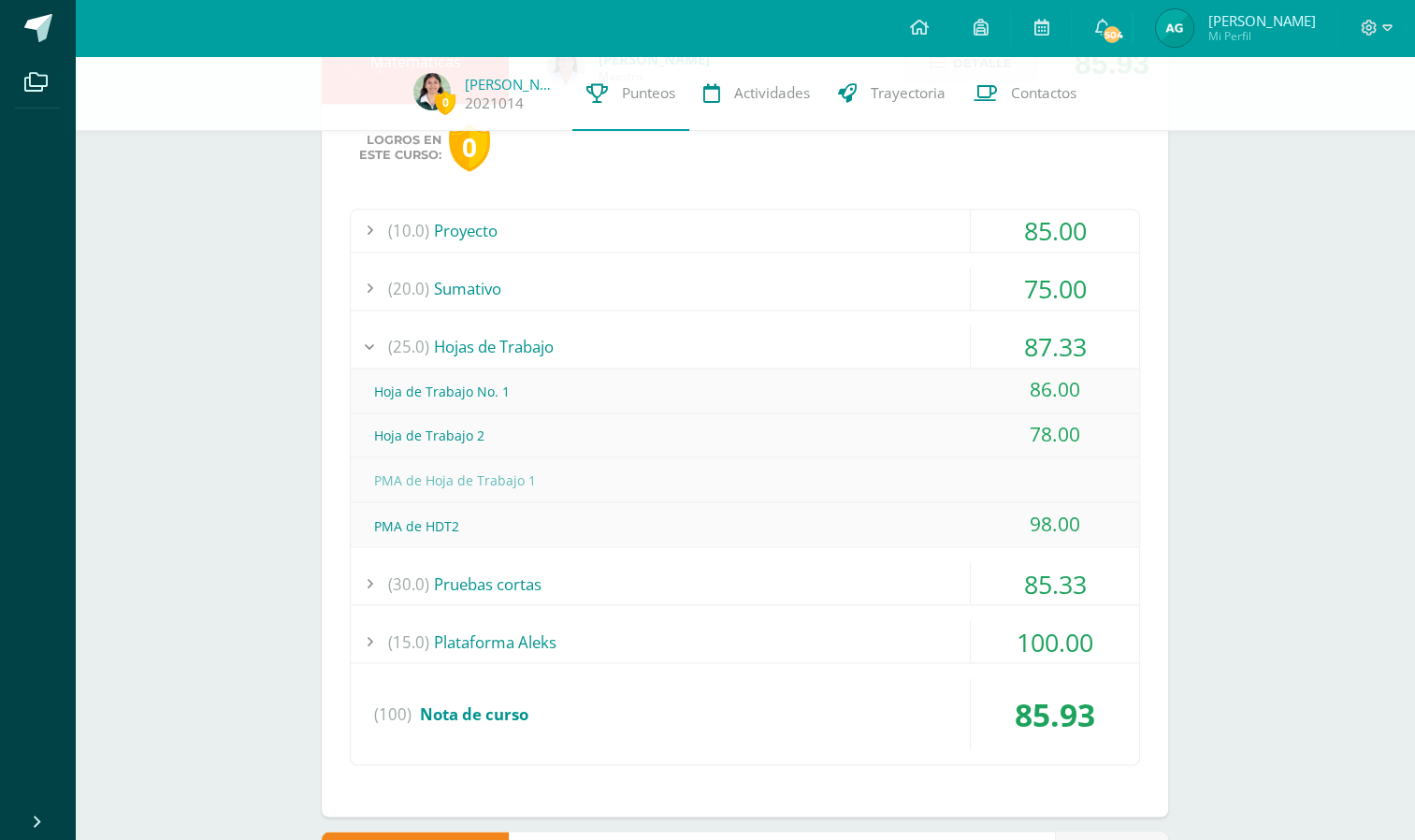
scroll to position [3010, 0]
click at [1023, 572] on div "85.33" at bounding box center [1054, 582] width 168 height 42
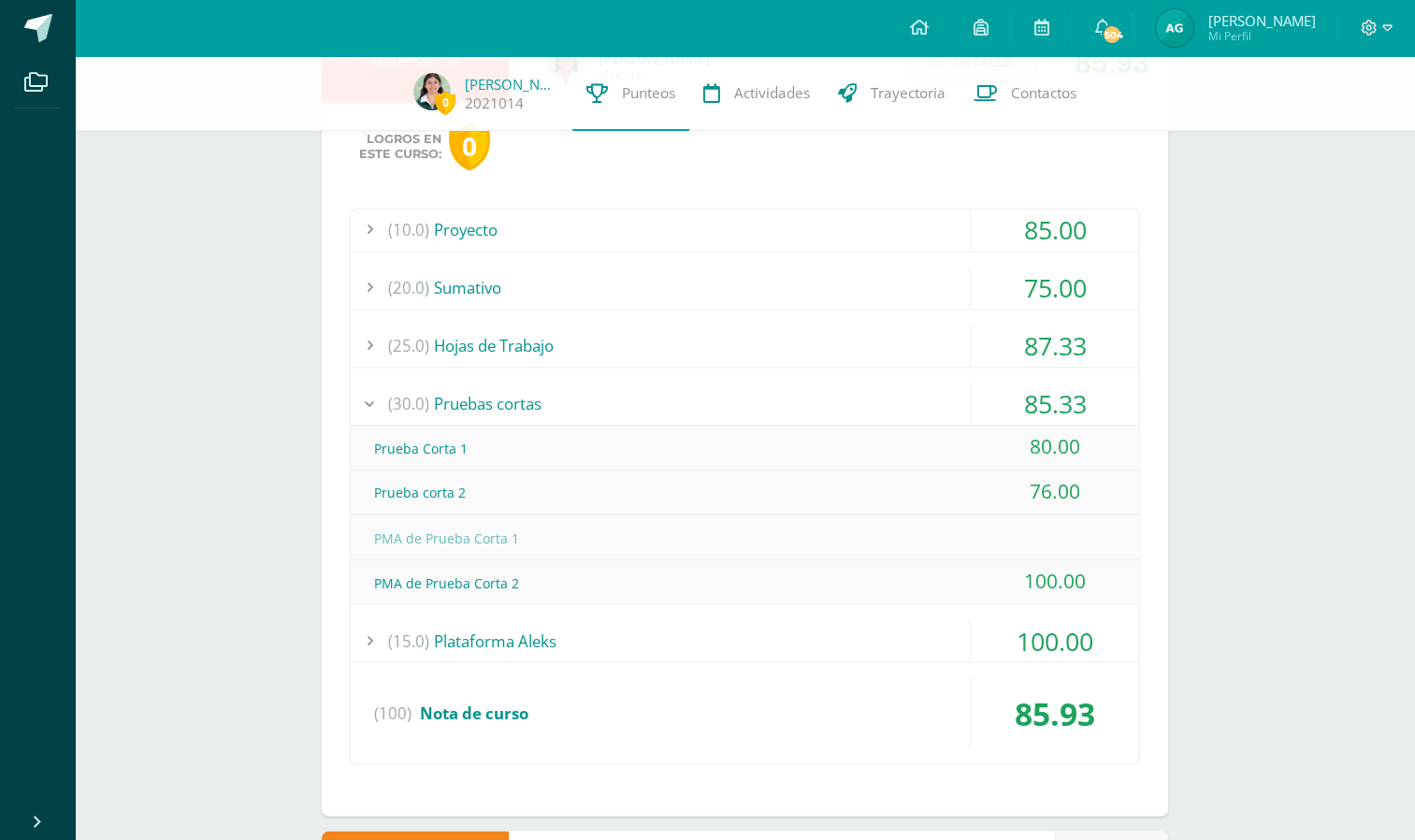
click at [1018, 642] on div "100.00" at bounding box center [1054, 640] width 168 height 42
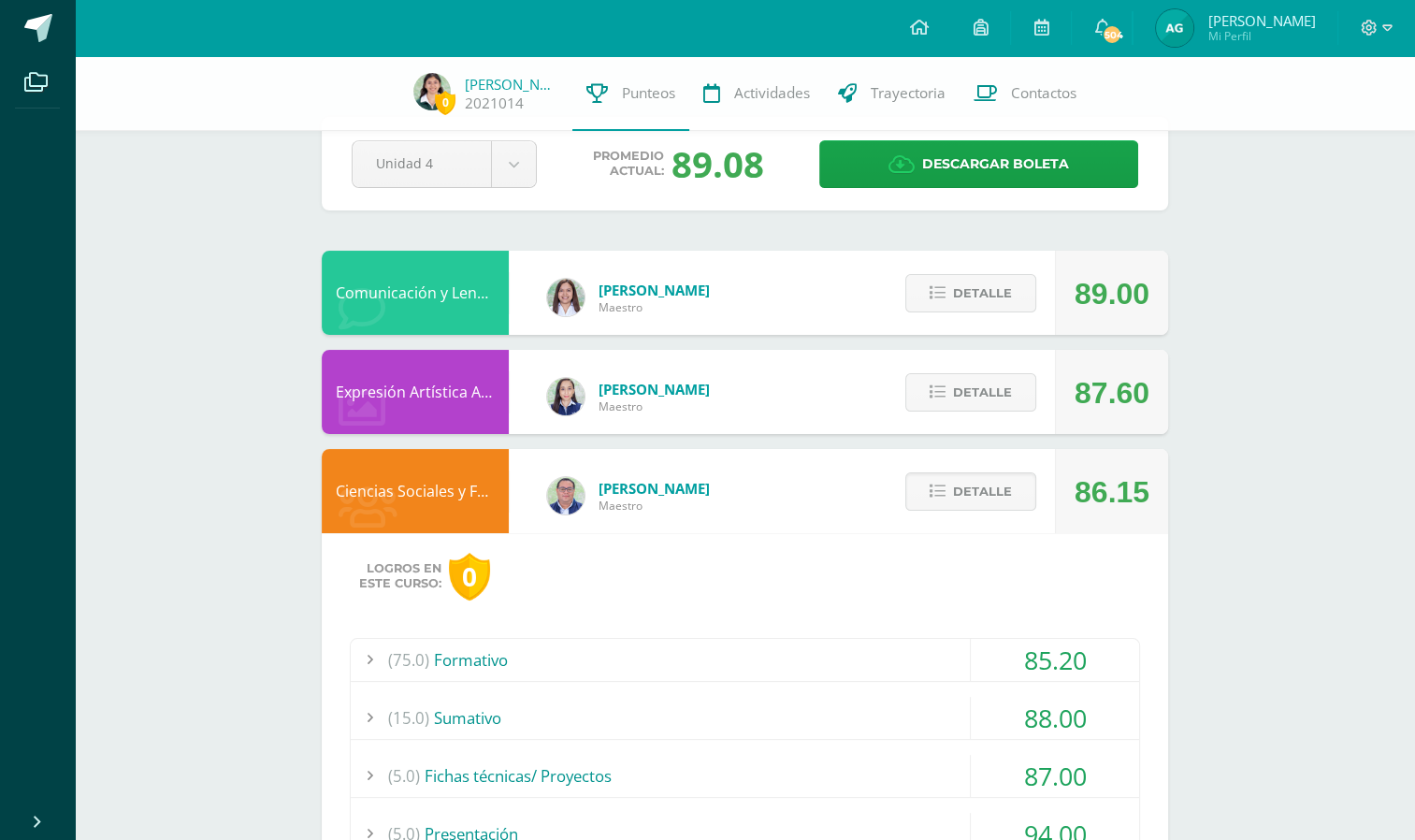
scroll to position [0, 0]
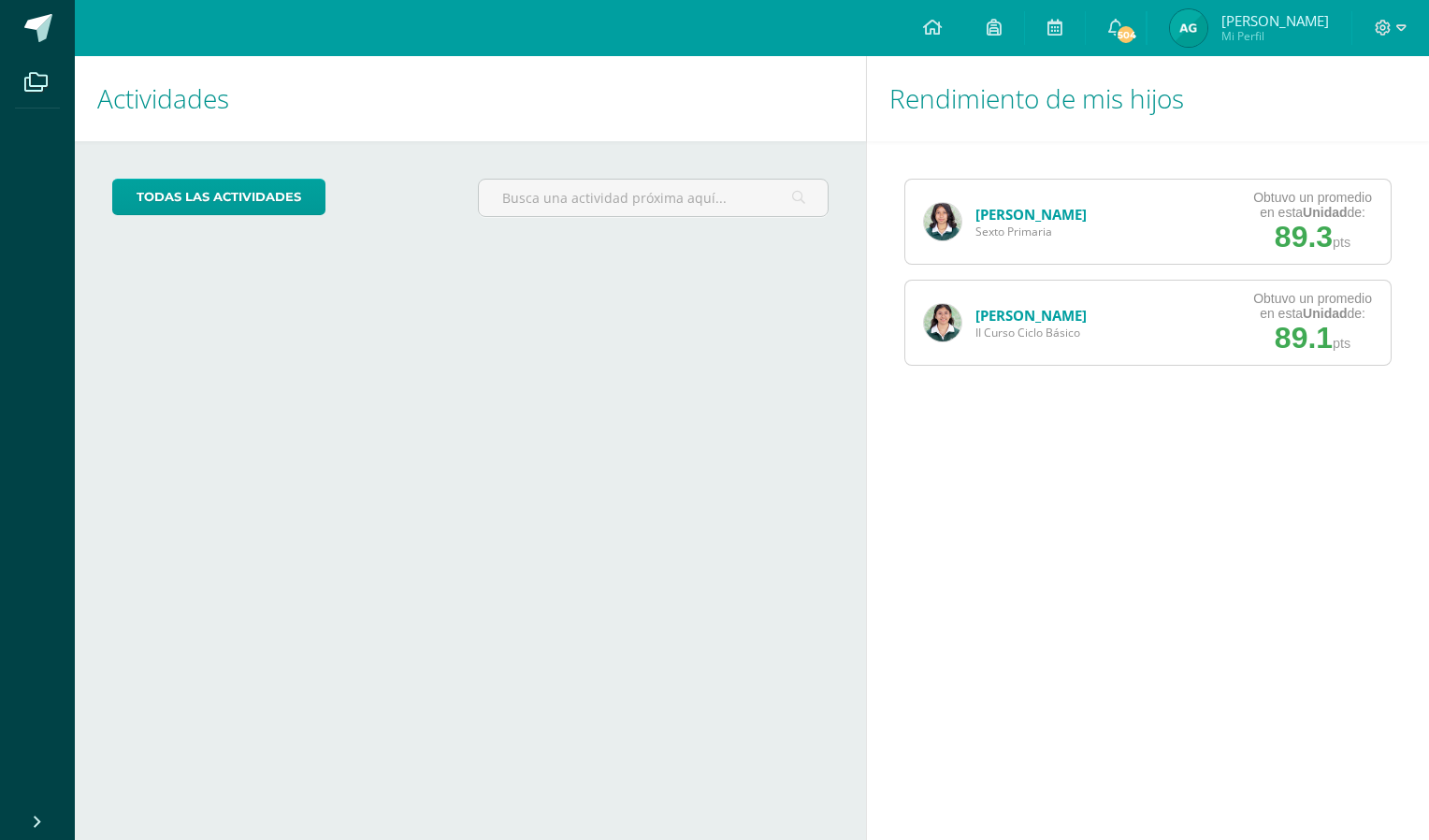
click at [1246, 48] on link "Armando Mi Perfil" at bounding box center [1250, 28] width 204 height 56
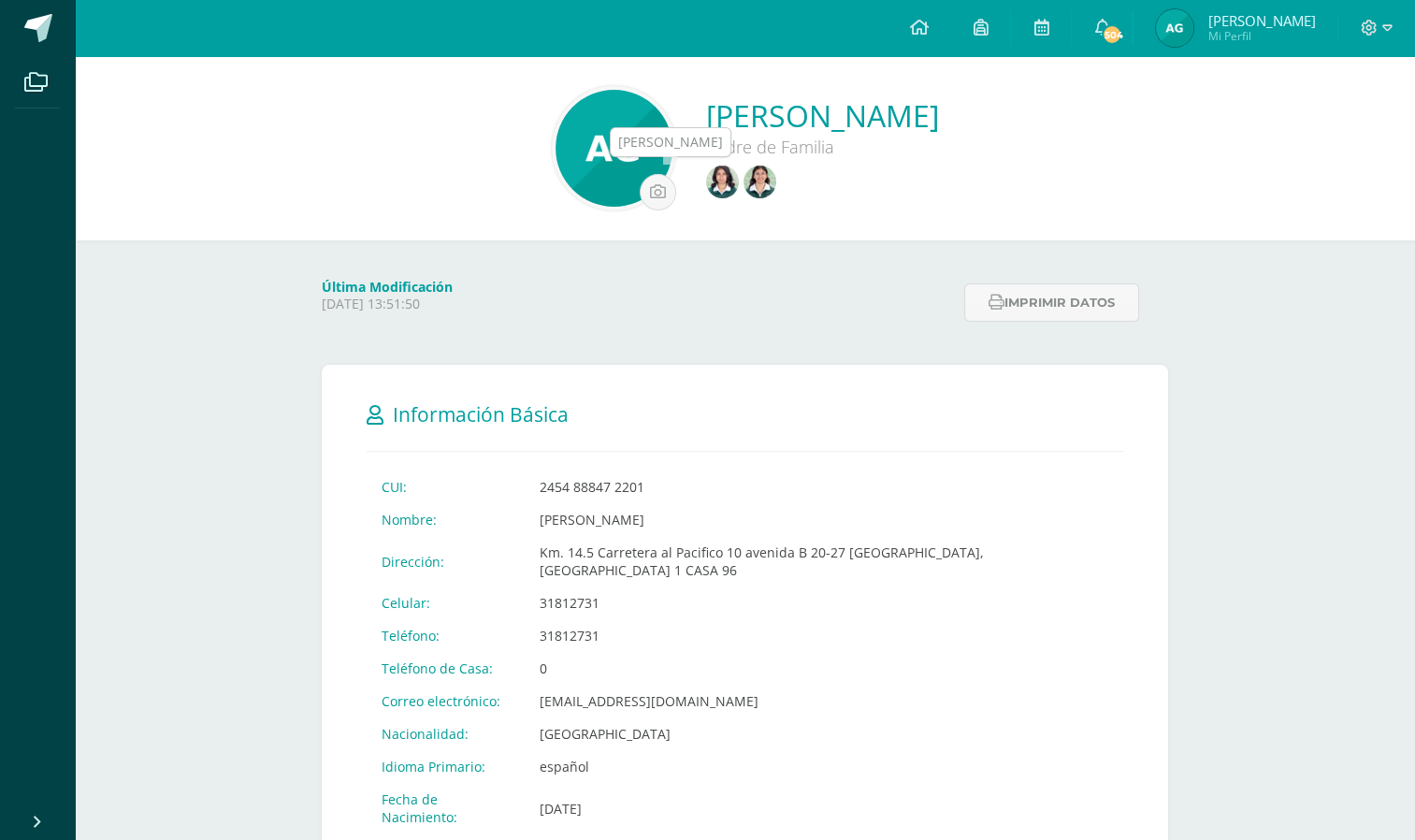
click at [743, 189] on img at bounding box center [759, 181] width 33 height 33
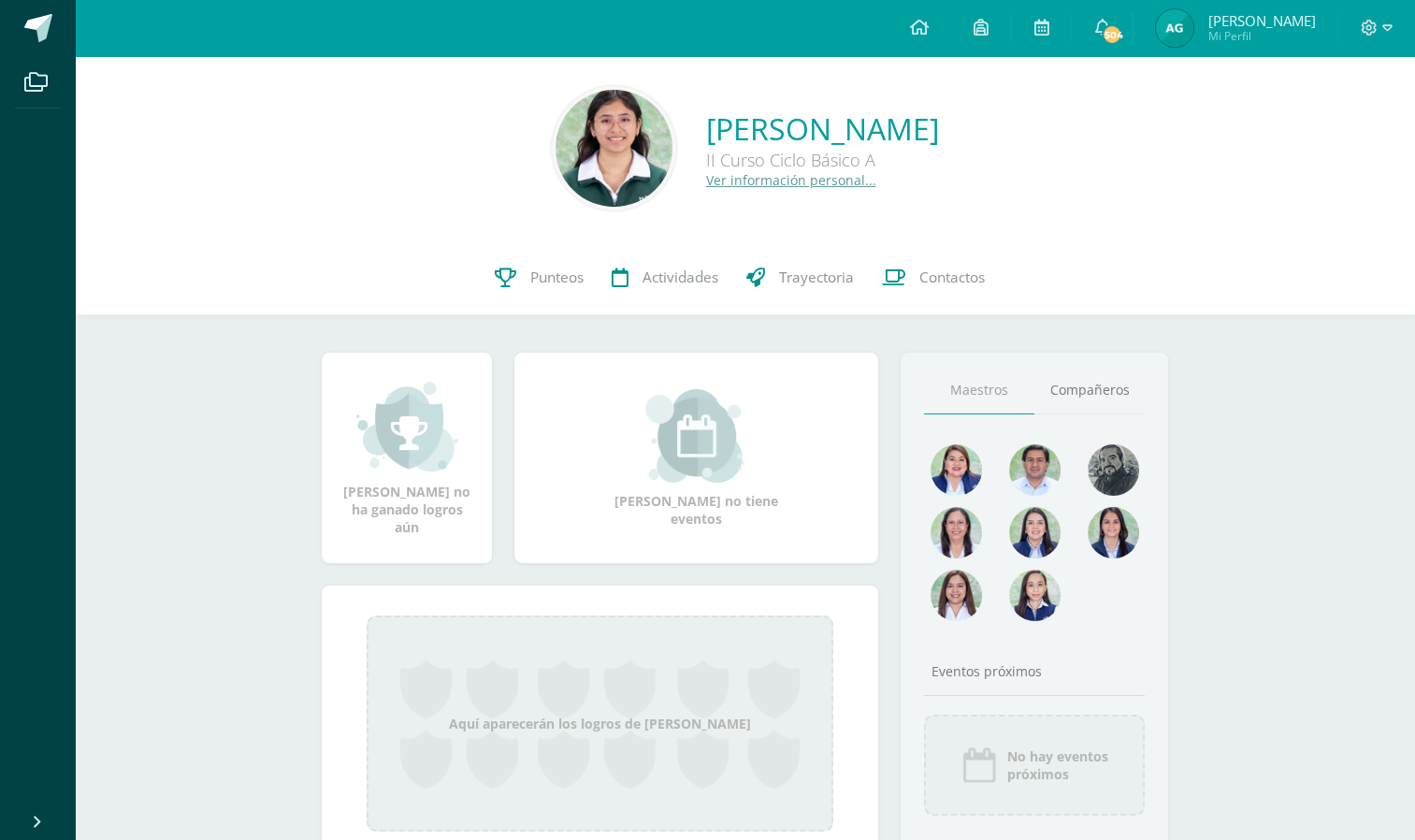
click at [542, 272] on span "Punteos" at bounding box center [556, 277] width 54 height 20
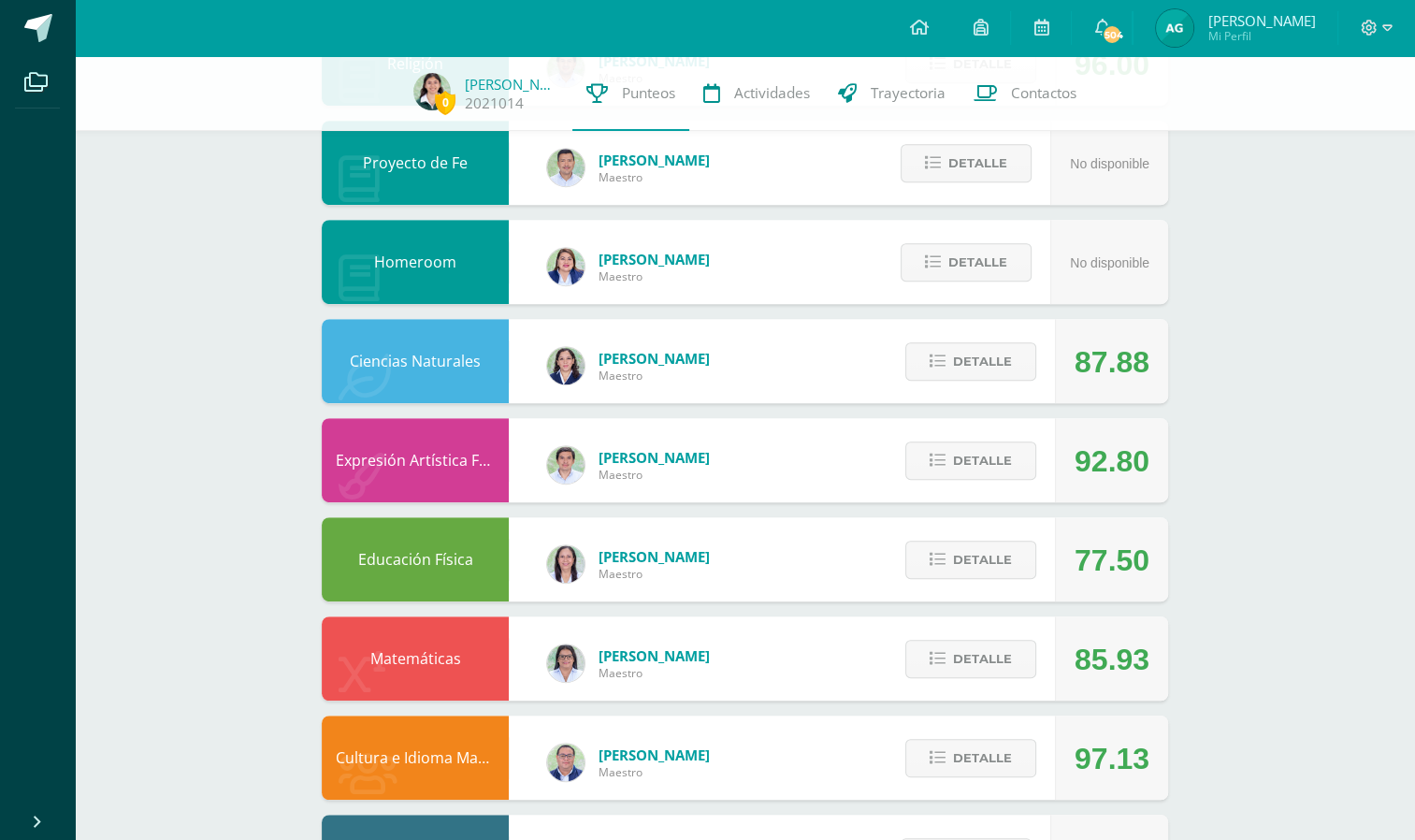
scroll to position [867, 0]
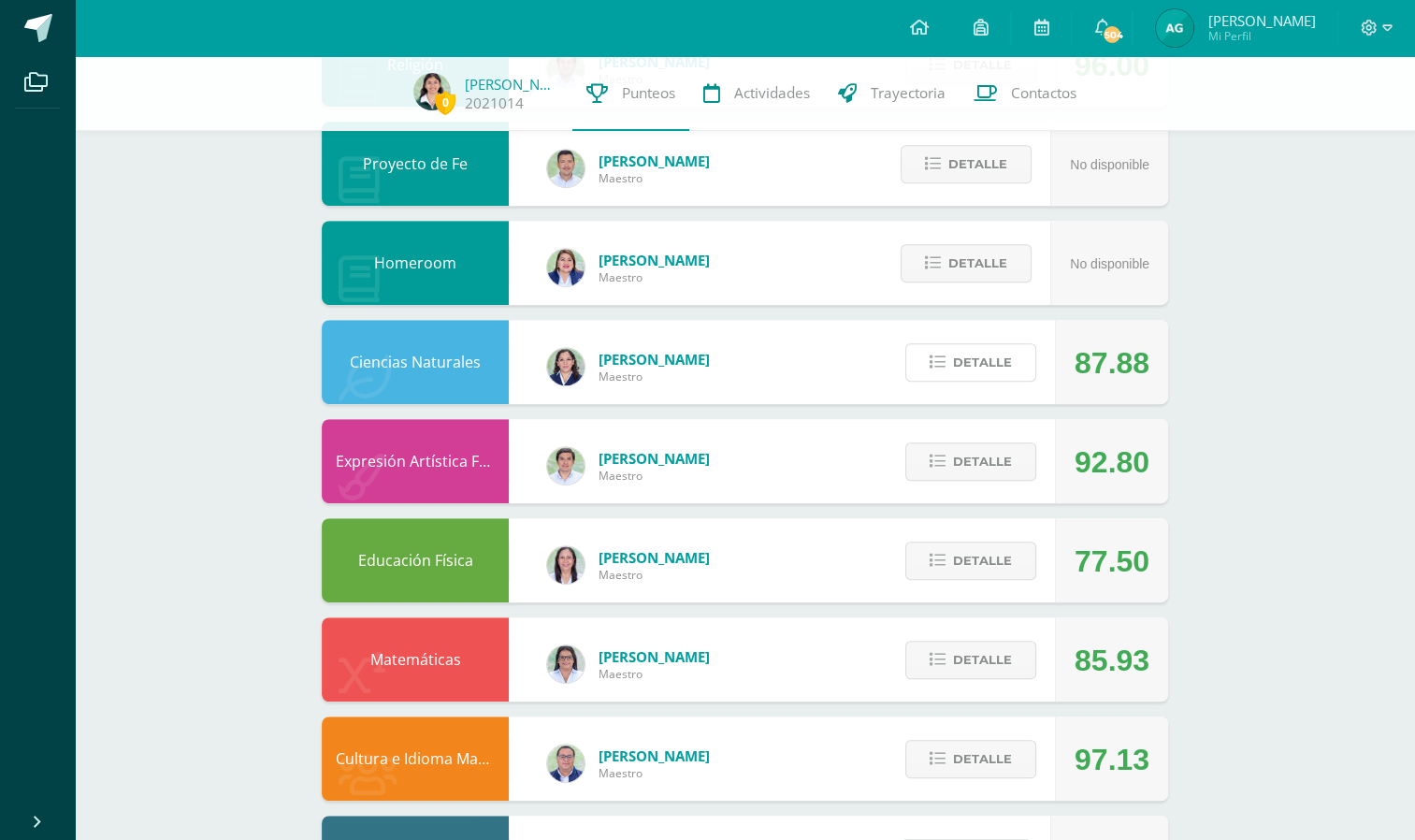
click at [961, 364] on span "Detalle" at bounding box center [982, 362] width 59 height 35
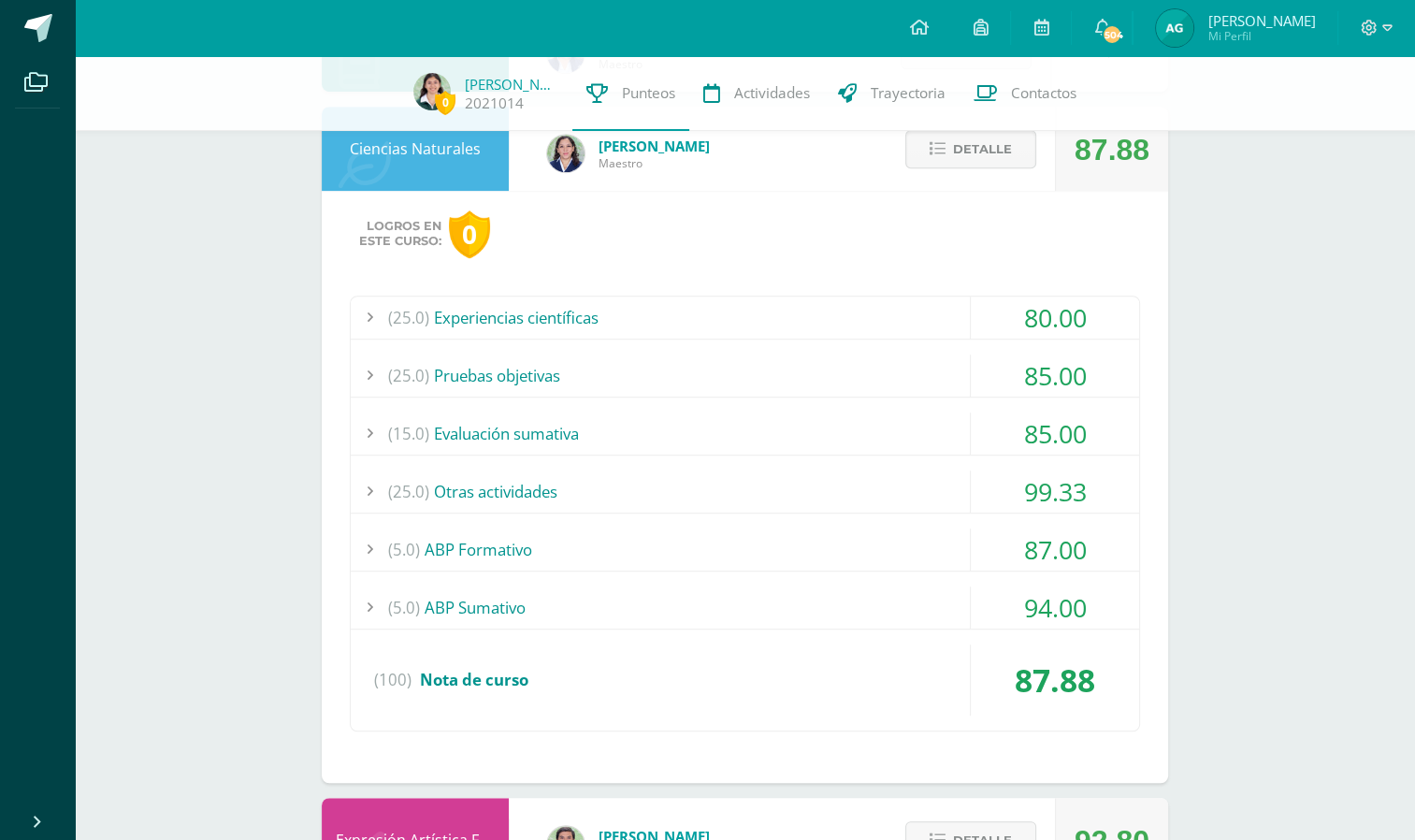
scroll to position [1094, 0]
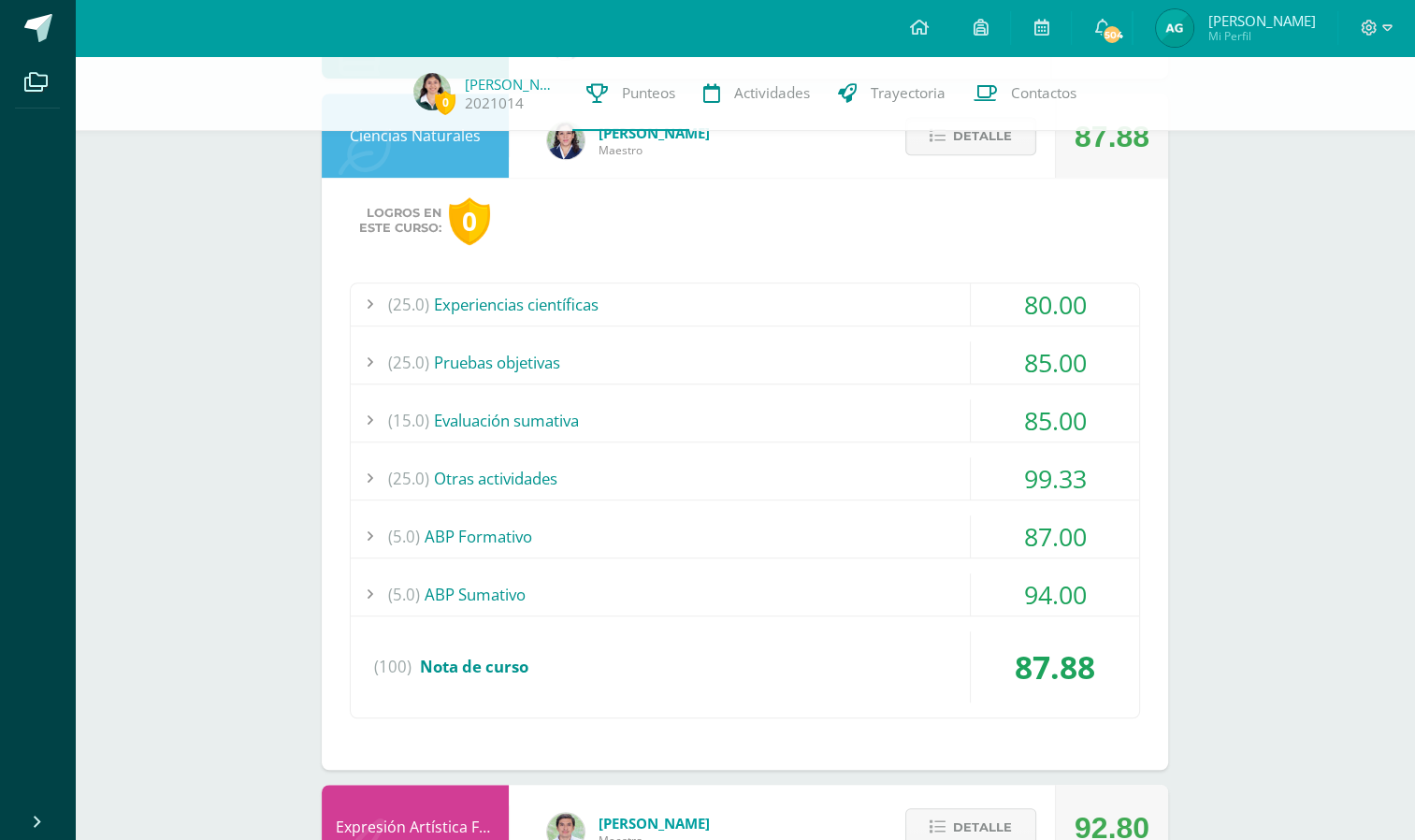
click at [930, 583] on div "(5.0) ABP Sumativo" at bounding box center [744, 594] width 788 height 42
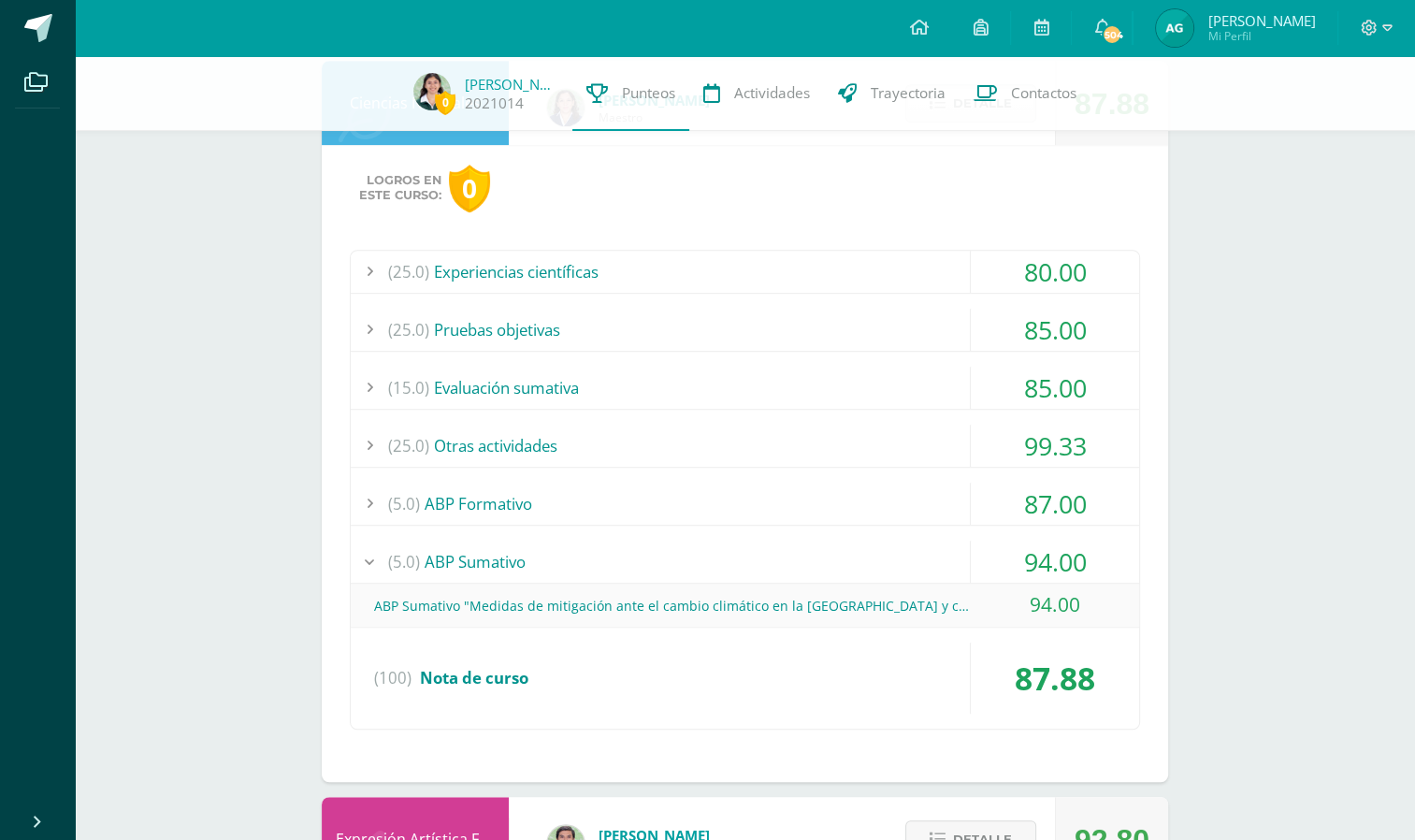
scroll to position [1127, 0]
click at [941, 502] on div "(5.0) ABP Formativo" at bounding box center [744, 504] width 788 height 42
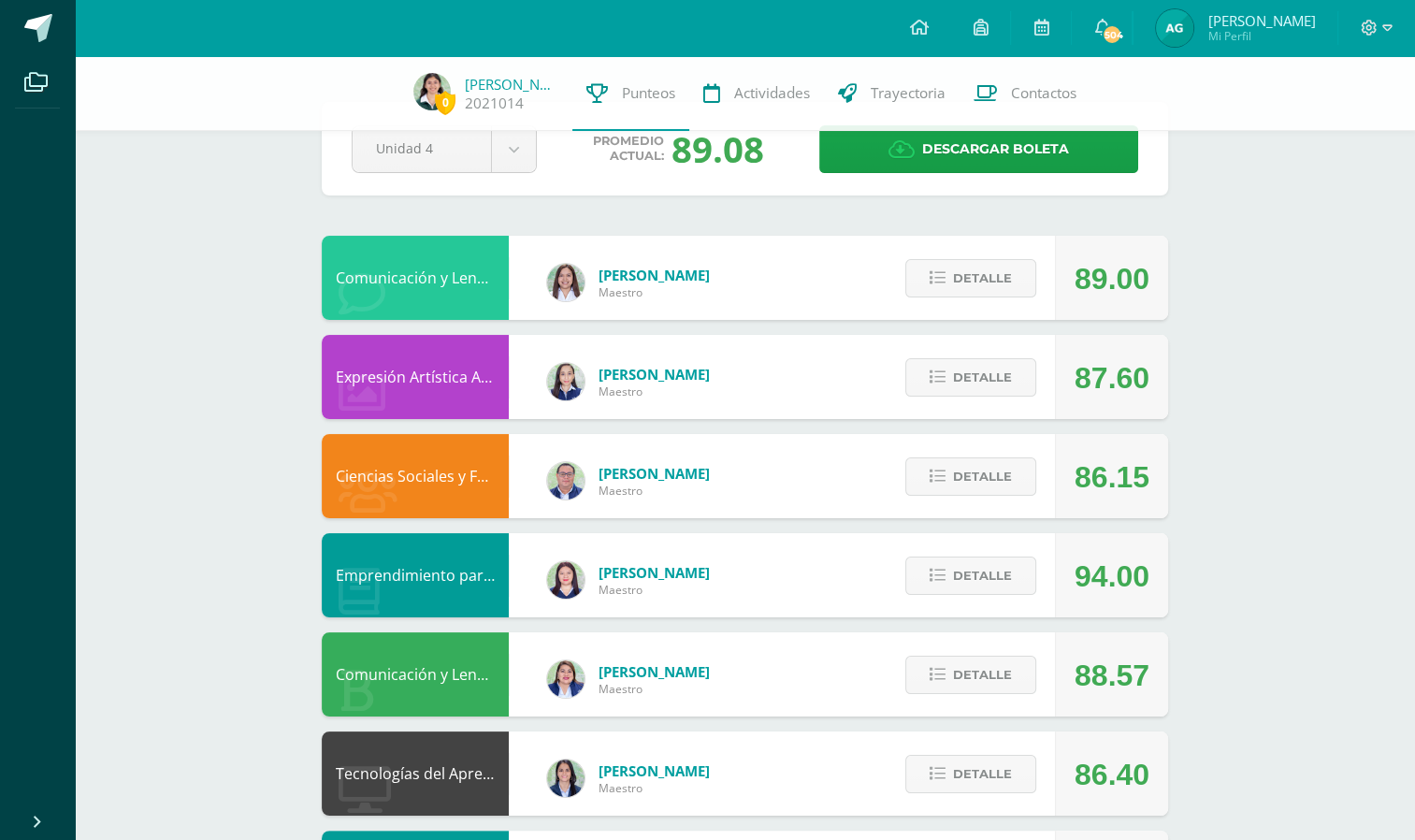
scroll to position [0, 0]
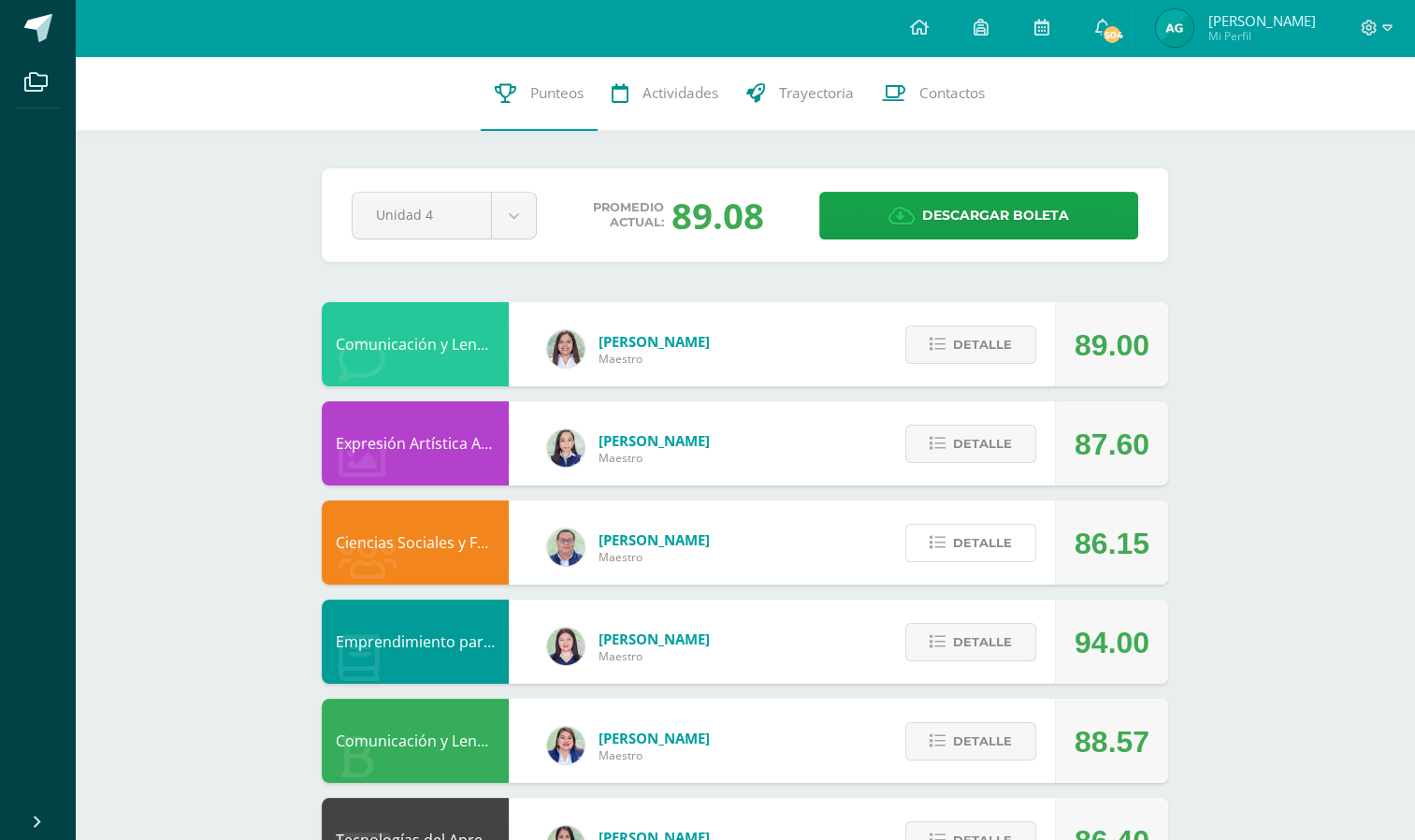
click at [993, 537] on span "Detalle" at bounding box center [982, 542] width 59 height 35
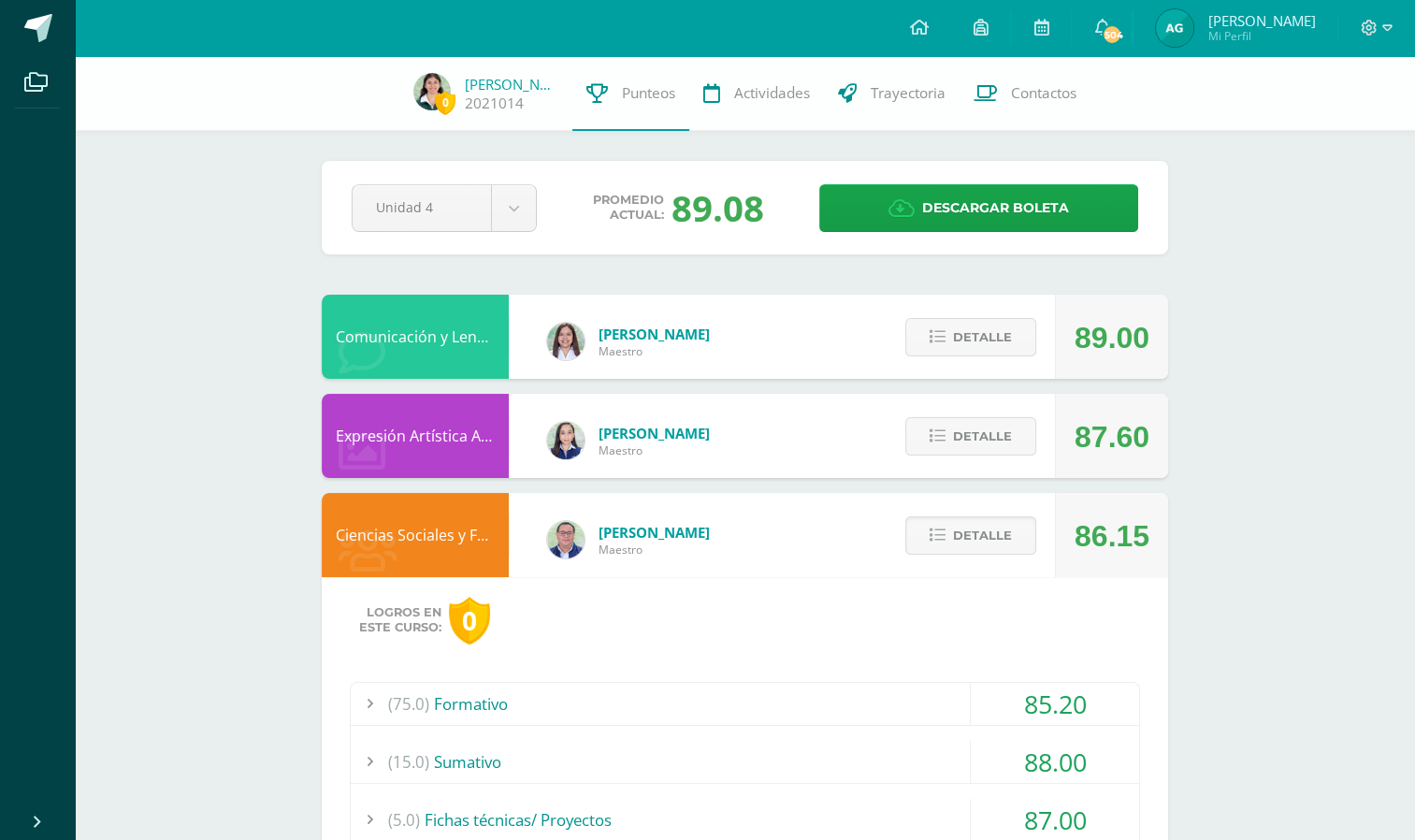
scroll to position [355, 0]
